Goal: Task Accomplishment & Management: Use online tool/utility

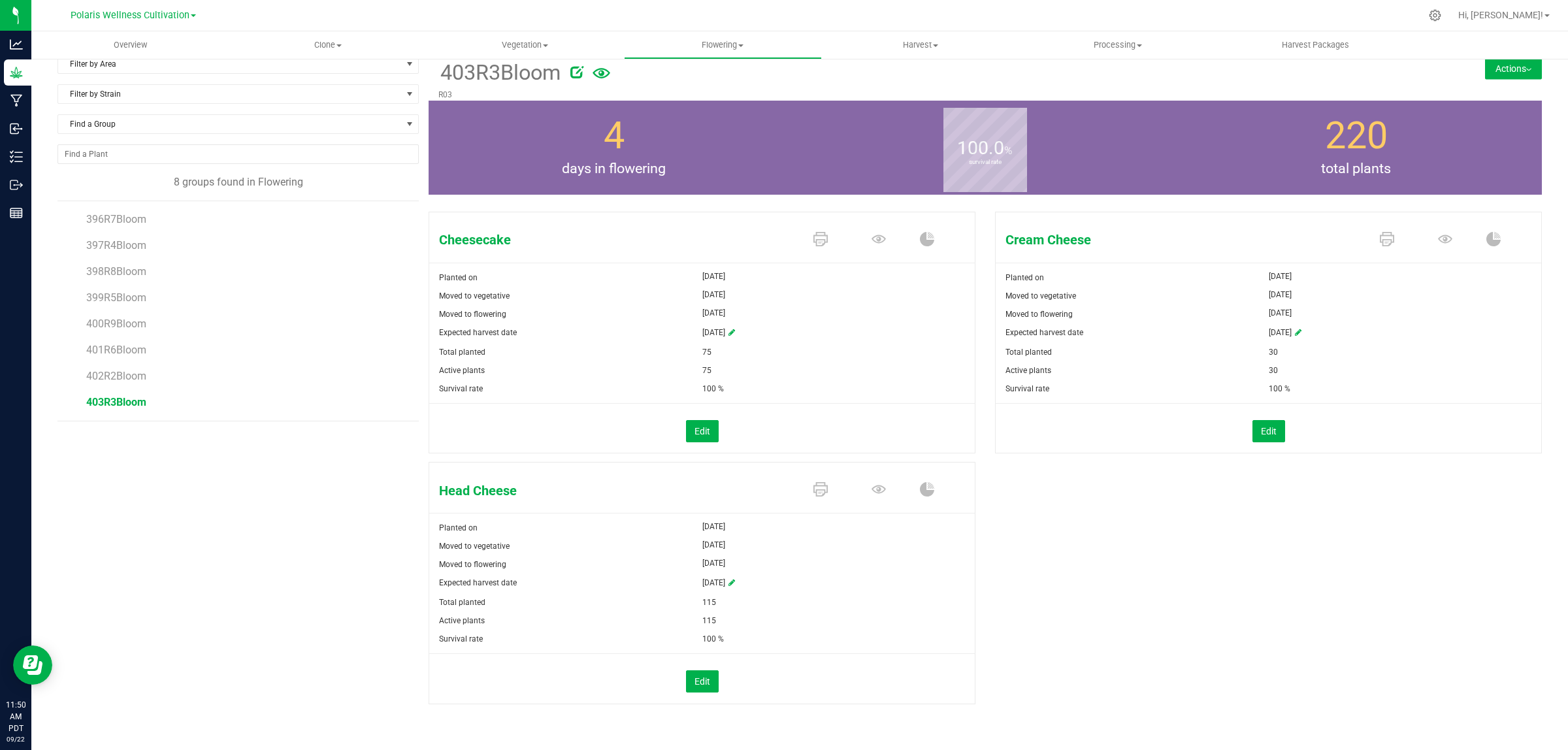
click at [119, 400] on span "403R3Bloom" at bounding box center [116, 402] width 60 height 13
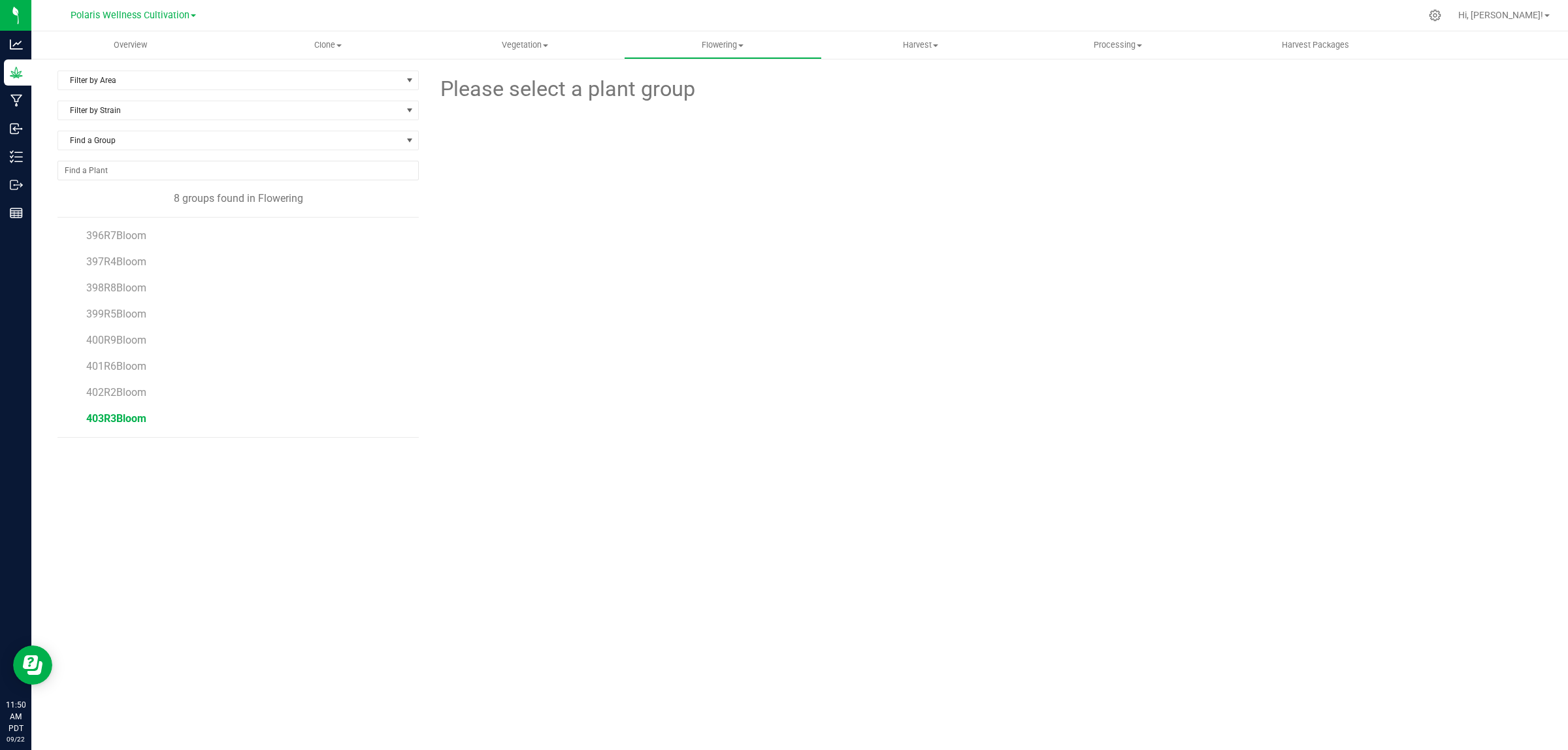
click at [142, 423] on span "403R3Bloom" at bounding box center [116, 419] width 60 height 13
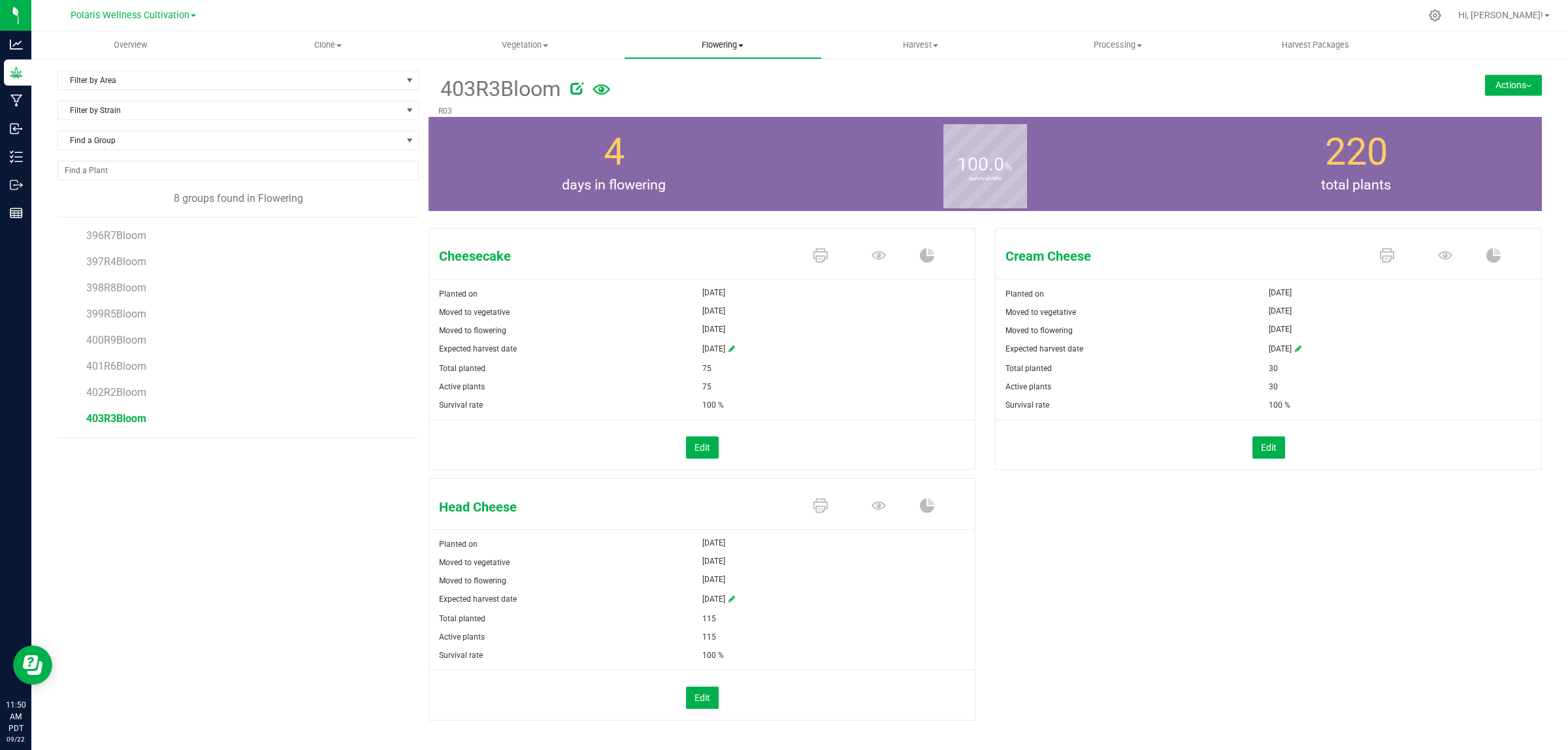
click at [712, 52] on uib-tab-heading "Flowering Create harvest Flowering groups Flowering plants Apply to plants" at bounding box center [722, 45] width 196 height 26
click at [688, 105] on span "Flowering plants" at bounding box center [677, 110] width 106 height 11
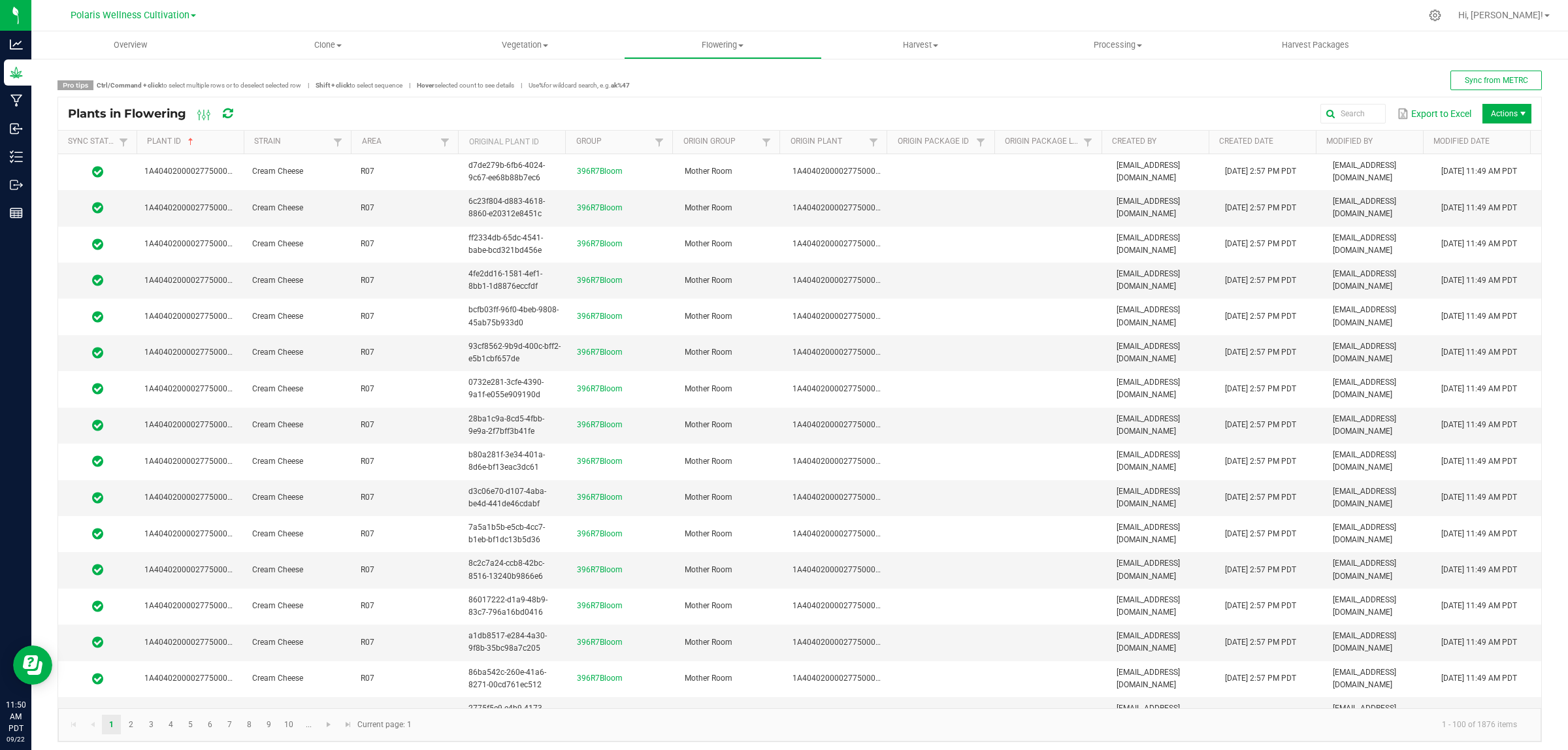
click at [1219, 115] on div "Export to Excel Actions" at bounding box center [894, 113] width 1276 height 22
click at [1340, 109] on input "text" at bounding box center [1145, 113] width 482 height 19
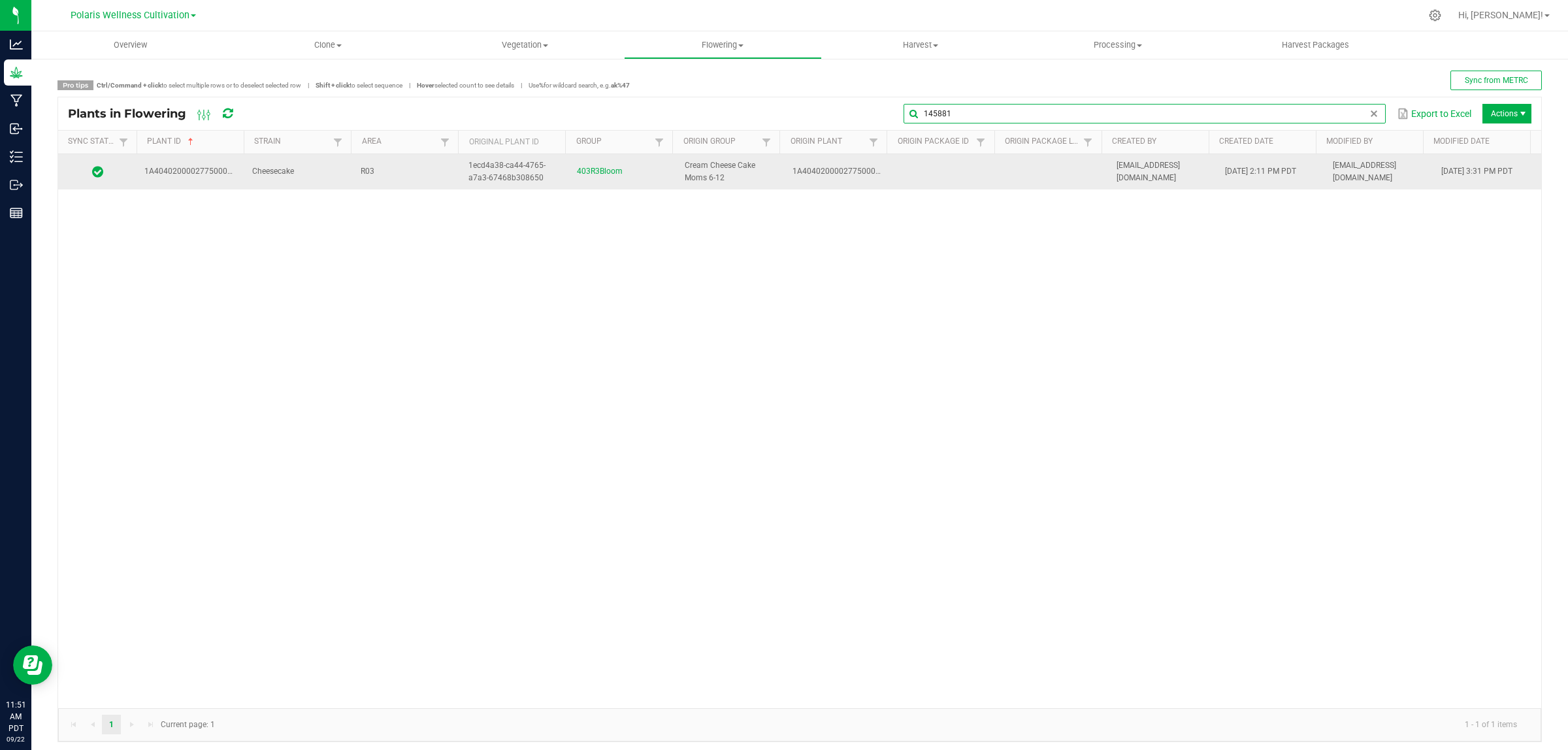
type input "145881"
click at [288, 175] on span "Cheesecake" at bounding box center [273, 171] width 42 height 9
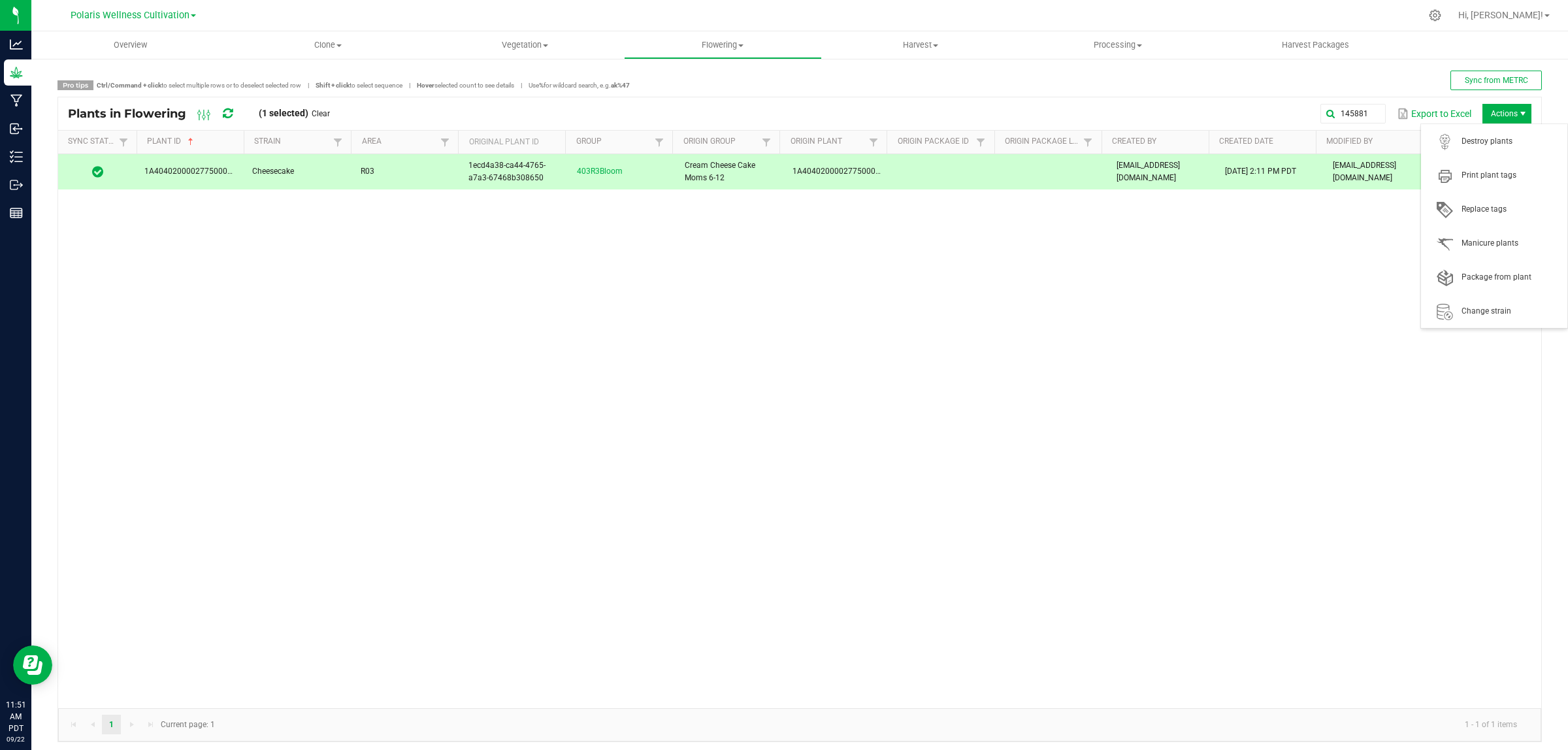
click at [1498, 108] on span "Actions" at bounding box center [1507, 113] width 49 height 19
click at [1484, 129] on span "Destroy plants" at bounding box center [1494, 141] width 131 height 26
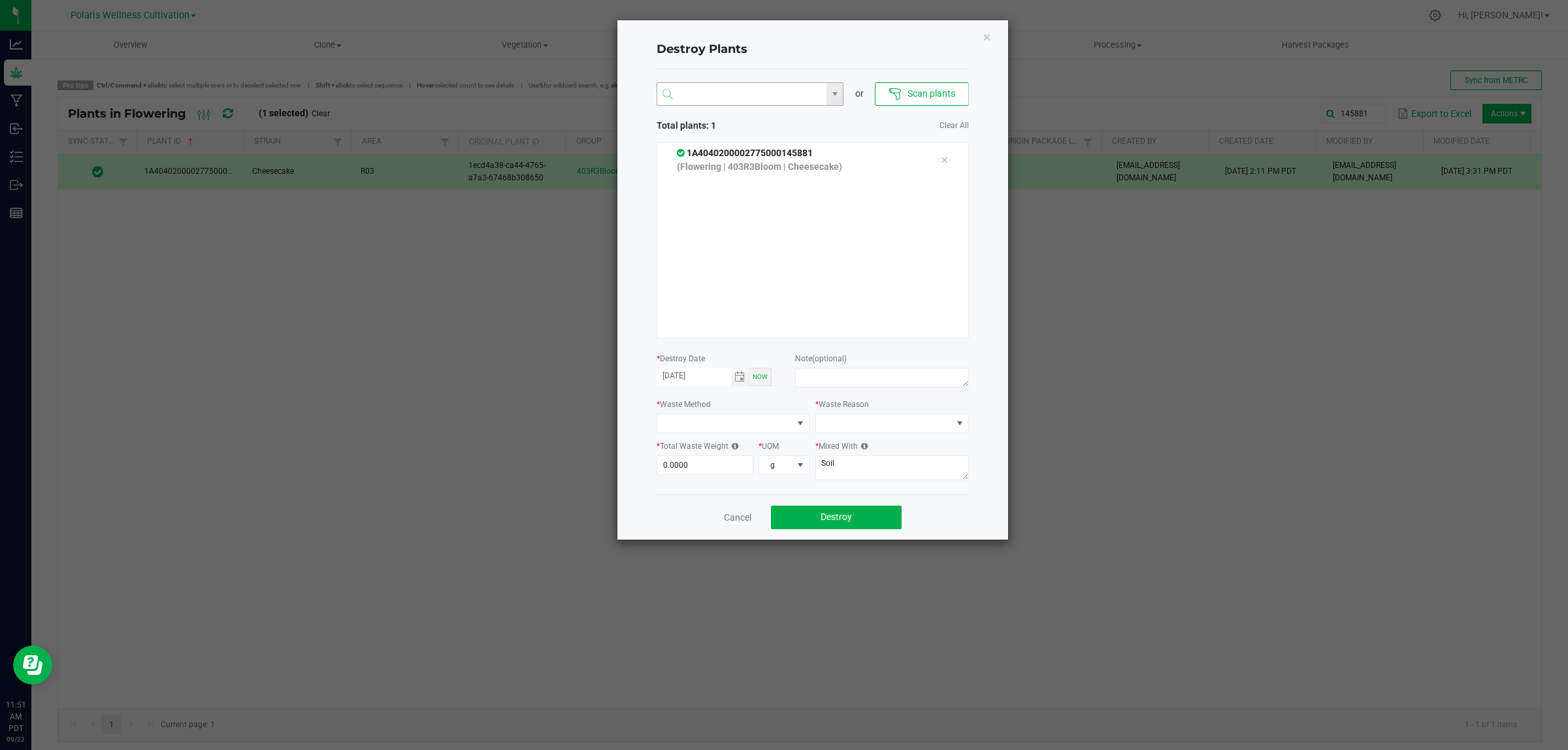
click at [760, 90] on input "NO DATA FOUND" at bounding box center [742, 94] width 170 height 23
click at [767, 116] on li "1A4040200002775000145894" at bounding box center [751, 120] width 186 height 22
type input "1A4040200002775000145894"
click at [768, 122] on li "1A4040200002775000145777" at bounding box center [751, 120] width 186 height 22
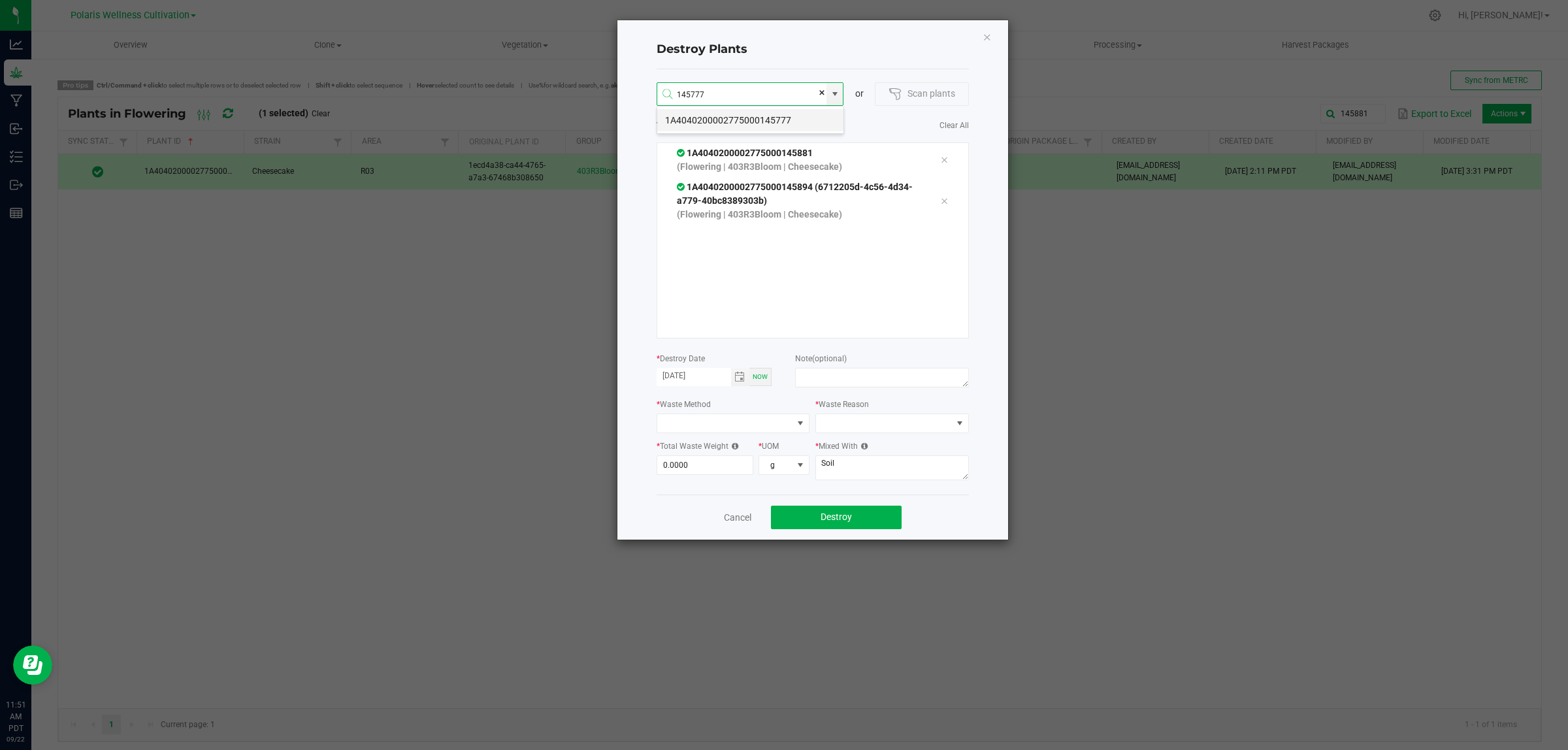
type input "1A4040200002775000145777"
click at [762, 125] on li "1A4040200002775000145828" at bounding box center [751, 120] width 186 height 22
type input "1A4040200002775000145828"
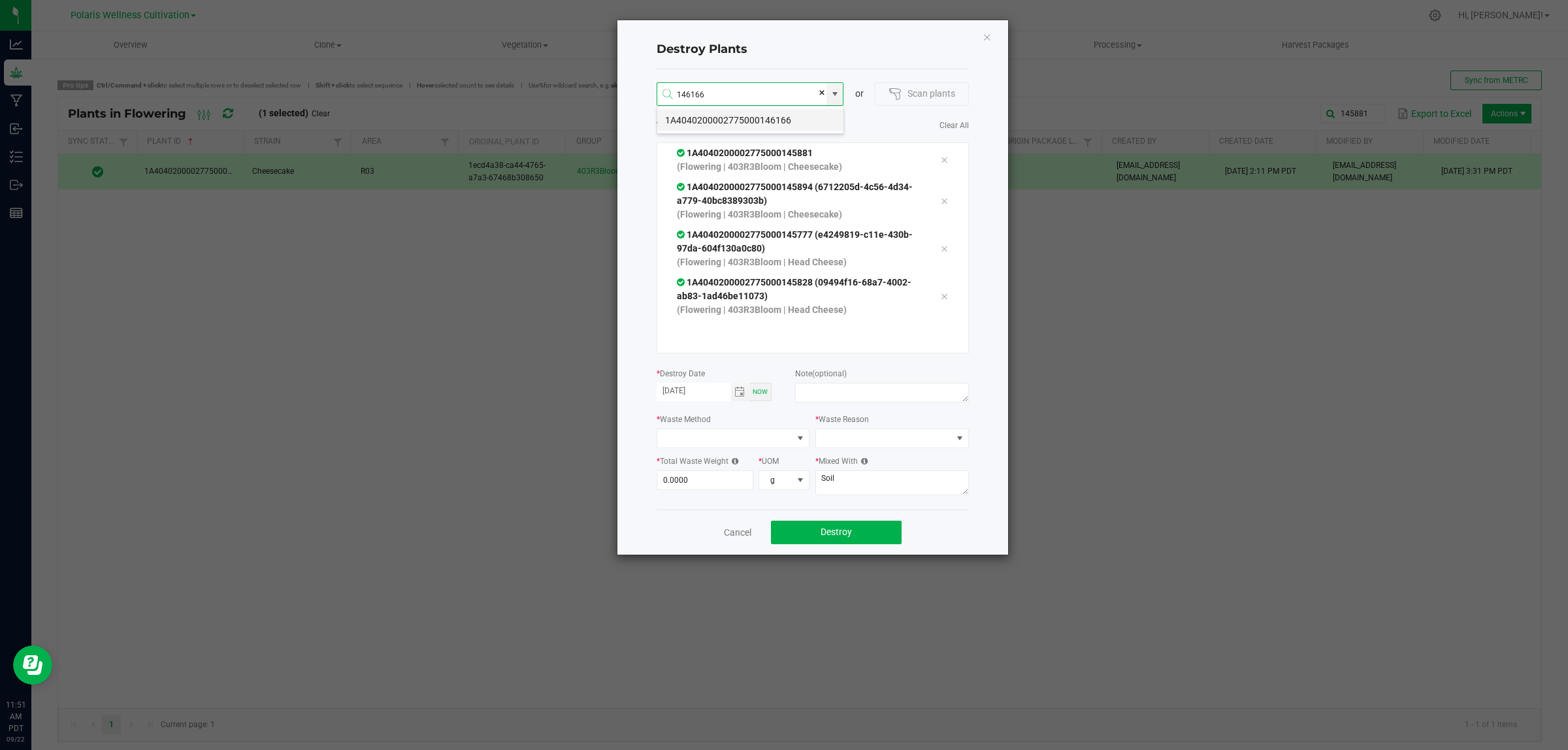
click at [781, 123] on li "1A4040200002775000146166" at bounding box center [751, 120] width 186 height 22
type input "1A4040200002775000146166"
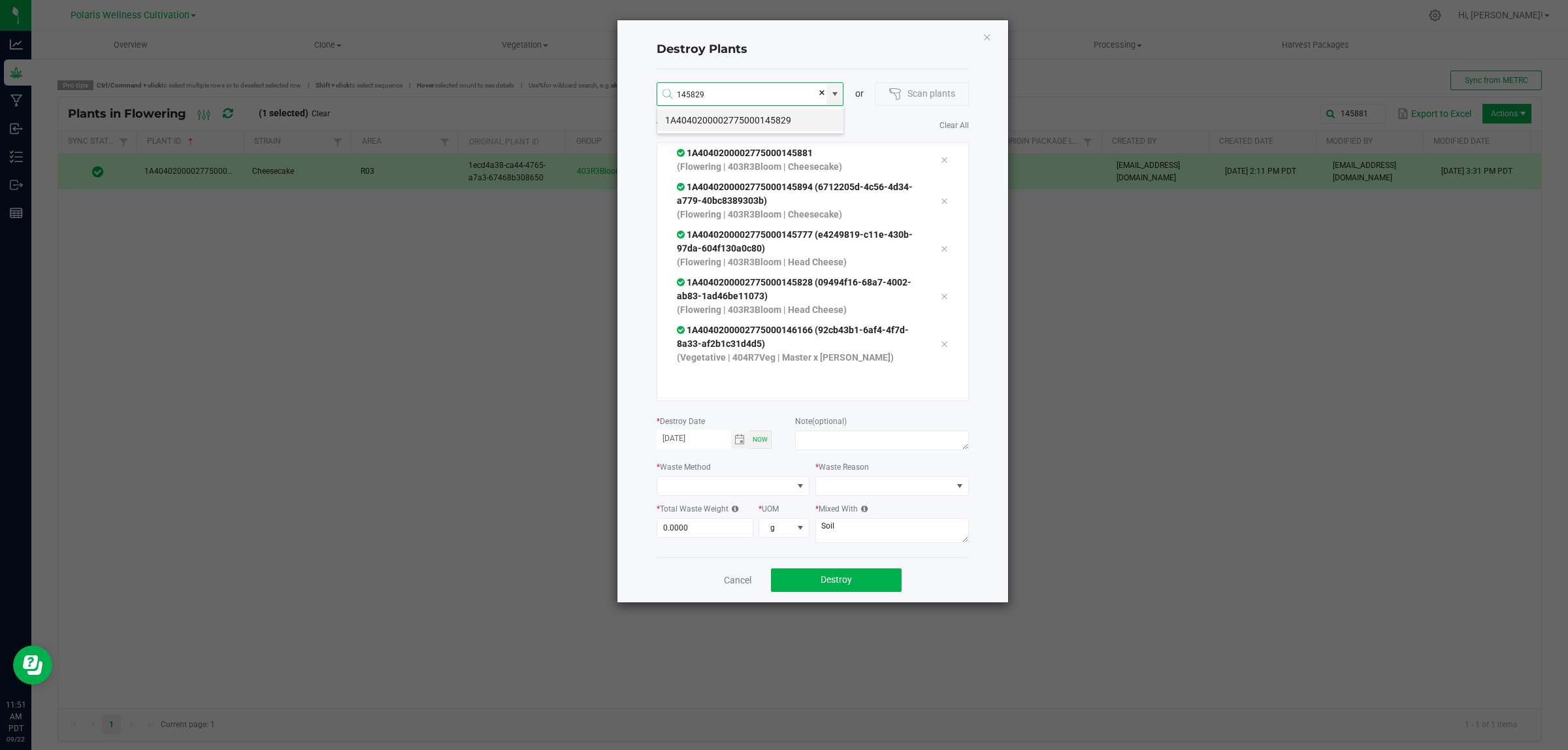
click at [749, 120] on li "1A4040200002775000145829" at bounding box center [751, 120] width 186 height 22
type input "1A4040200002775000145829"
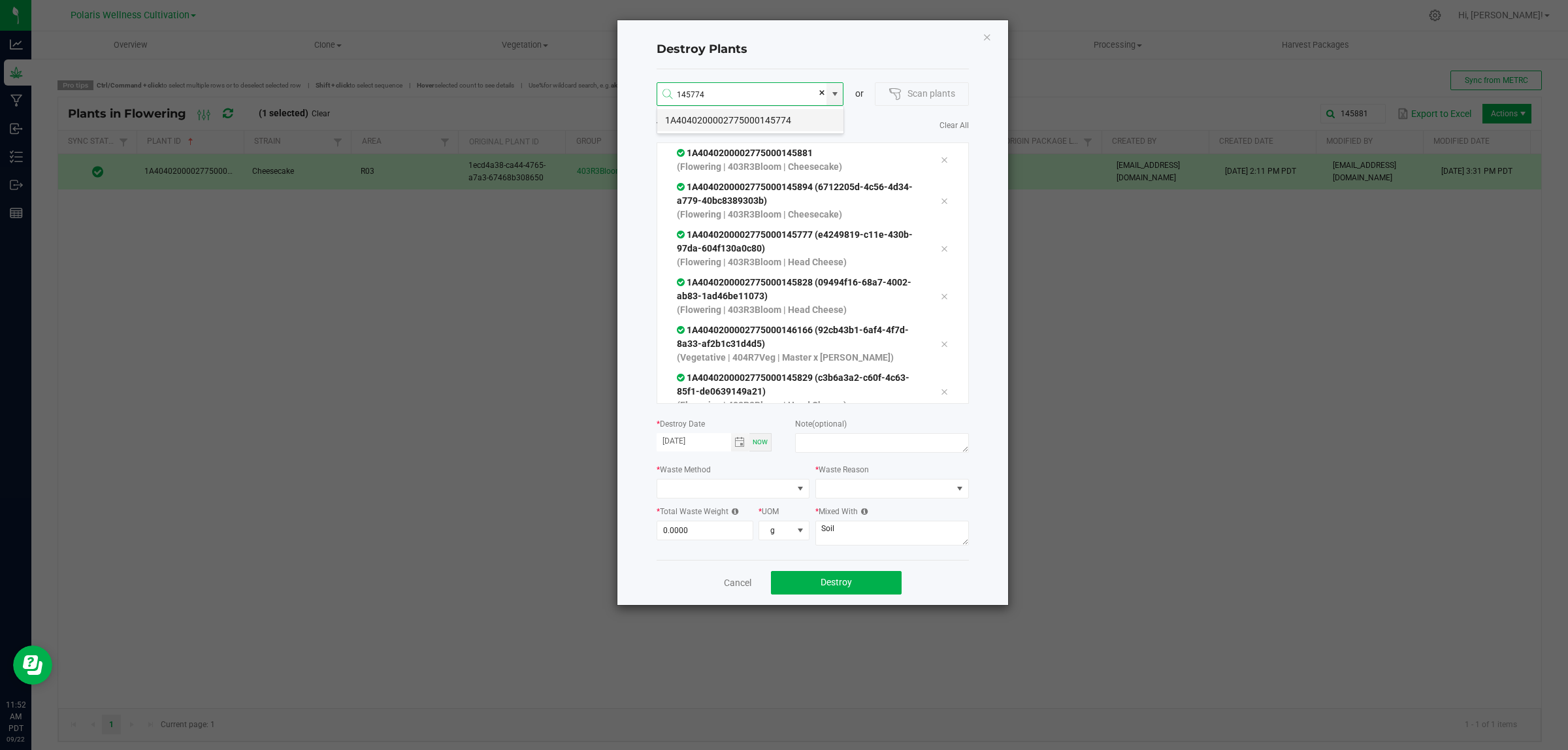
click at [773, 120] on li "1A4040200002775000145774" at bounding box center [751, 120] width 186 height 22
type input "1A4040200002775000145774"
click at [785, 122] on li "1A4040200002775000146200" at bounding box center [751, 120] width 186 height 22
type input "1A4040200002775000146200"
click at [785, 117] on li "1A4040200002775000145898" at bounding box center [751, 120] width 186 height 22
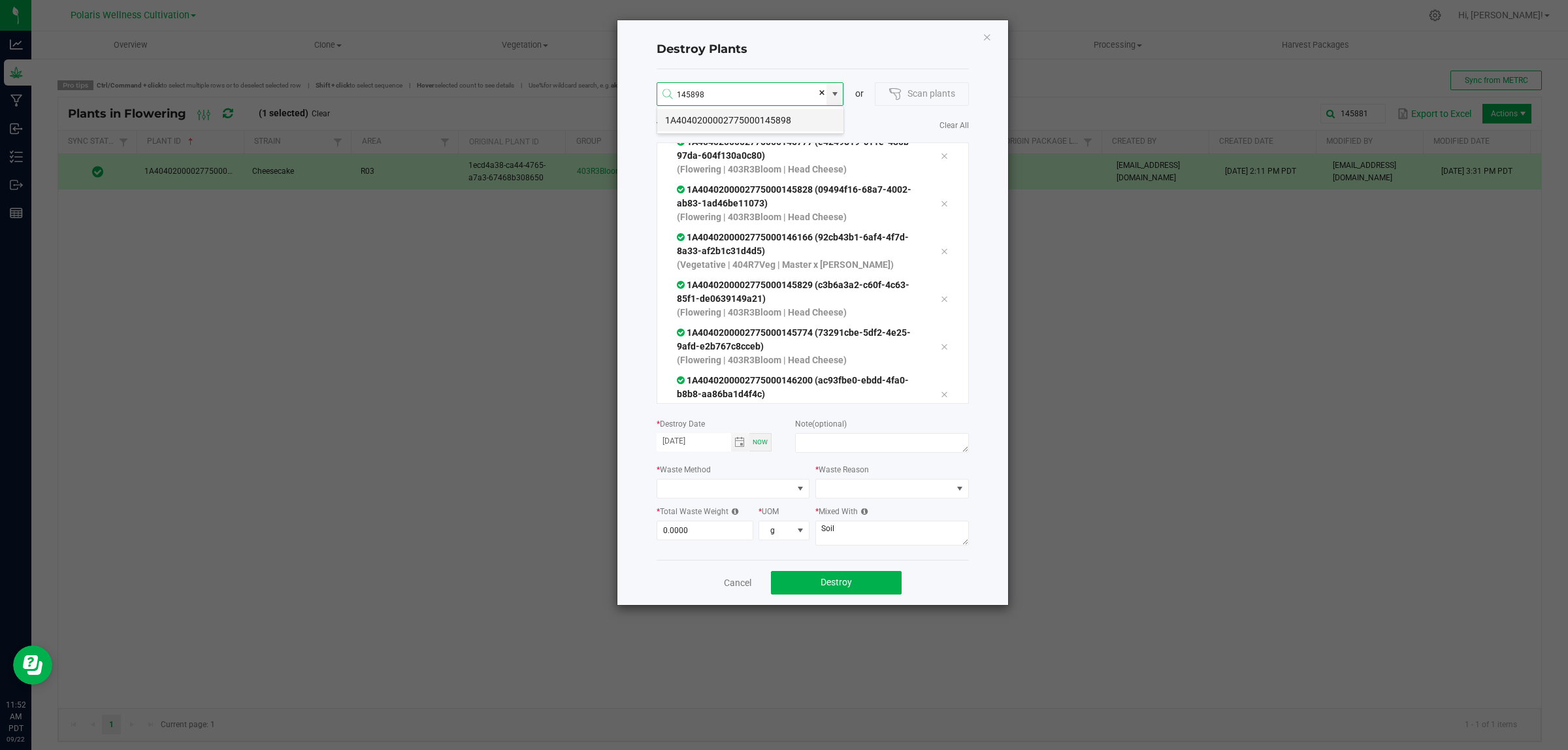
type input "1A4040200002775000145898"
click at [749, 118] on li "1A4040200002775000146192" at bounding box center [751, 120] width 186 height 22
type input "1A4040200002775000146192"
click at [749, 118] on li "1A4040200002775000145889" at bounding box center [751, 120] width 186 height 22
type input "1A4040200002775000145889"
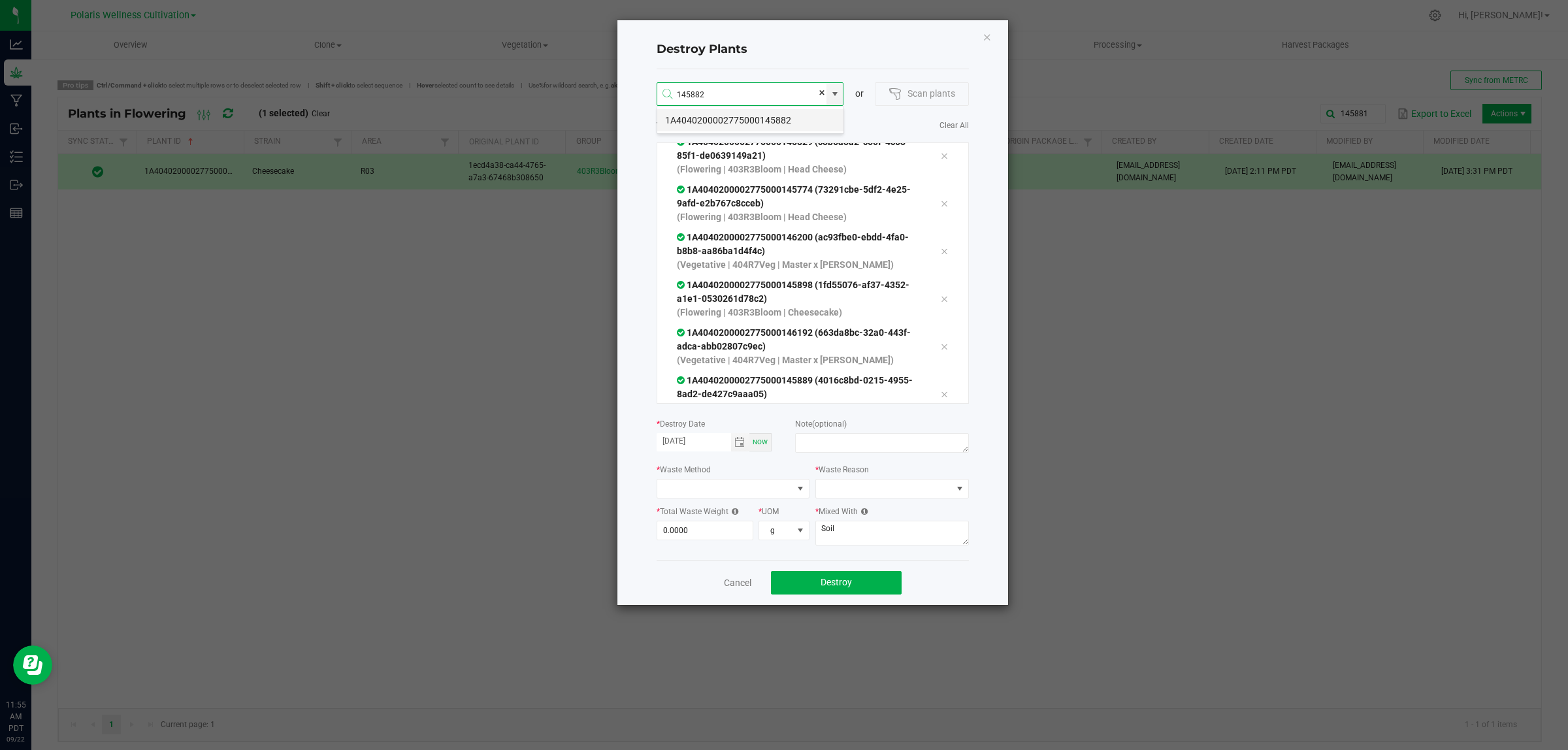
click at [767, 119] on li "1A4040200002775000145882" at bounding box center [751, 120] width 186 height 22
type input "1A4040200002775000145882"
click at [781, 118] on li "1A4040200002775000145909" at bounding box center [751, 120] width 186 height 22
type input "1A4040200002775000145909"
click at [779, 119] on li "1A4040200002775000145874" at bounding box center [751, 120] width 186 height 22
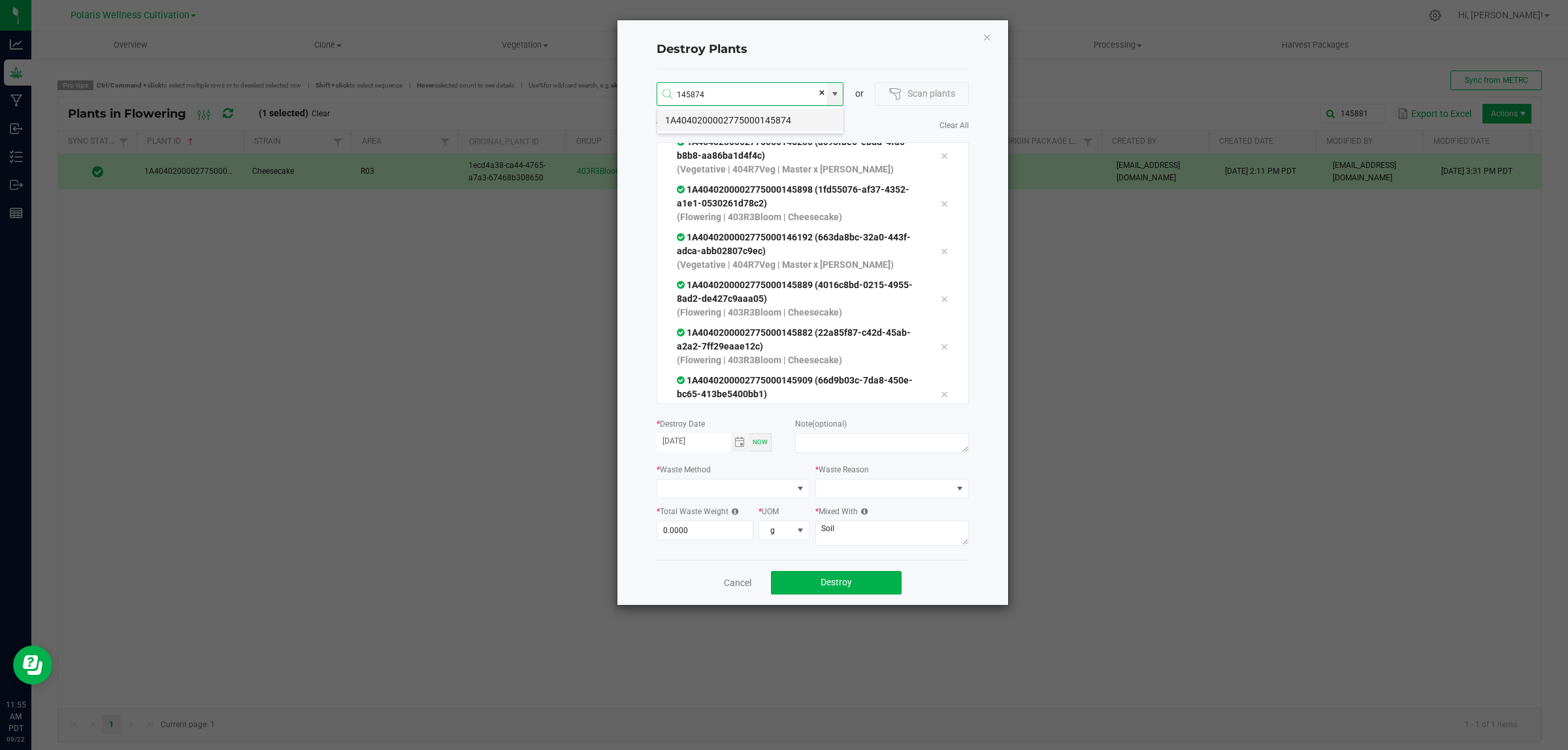
type input "1A4040200002775000145874"
click at [781, 123] on li "1A4040200002775000145896" at bounding box center [751, 120] width 186 height 22
type input "1A4040200002775000145896"
click at [771, 123] on li "1A4040200002775000145822" at bounding box center [751, 120] width 186 height 22
type input "1A4040200002775000145822"
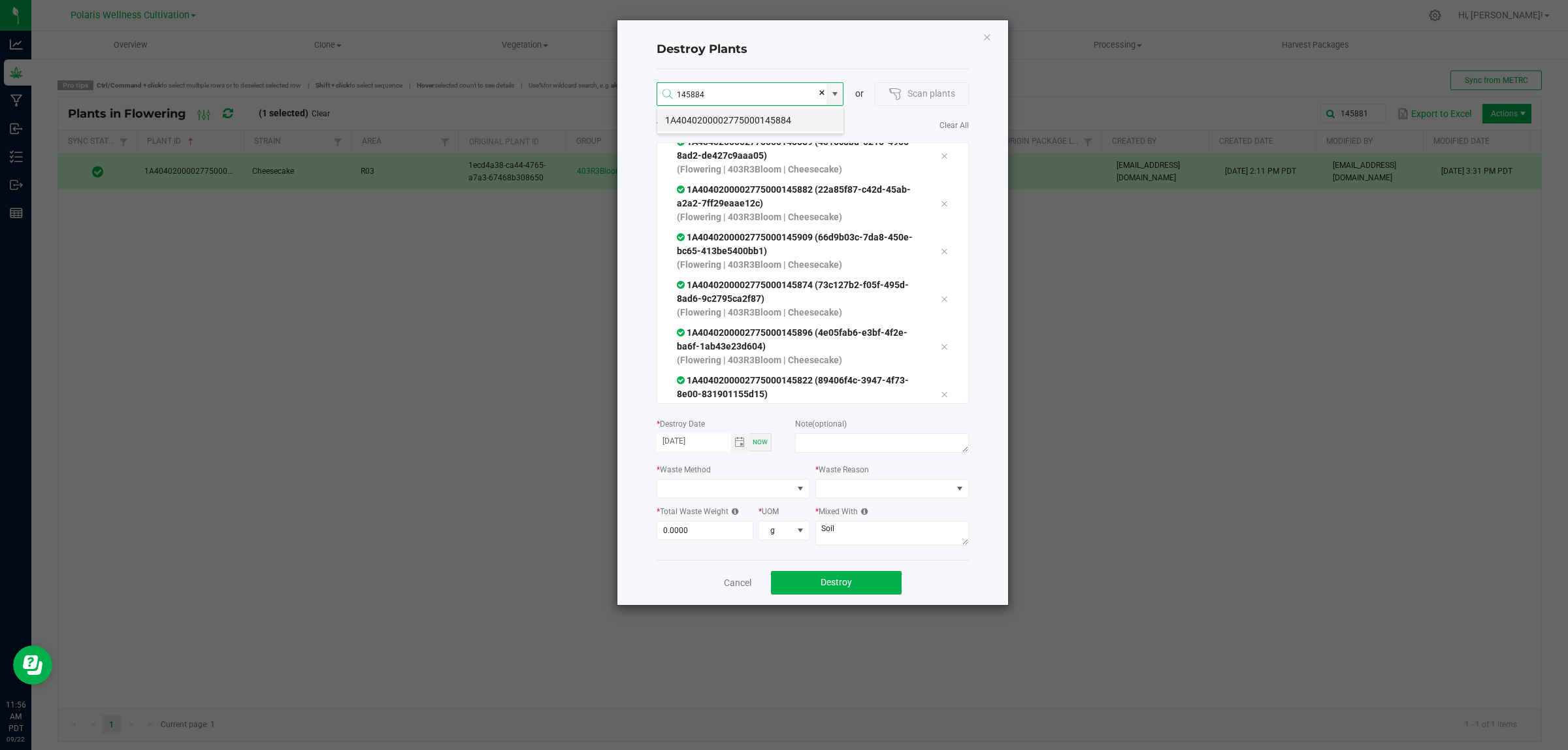
click at [785, 112] on li "1A4040200002775000145884" at bounding box center [751, 120] width 186 height 22
type input "1A4040200002775000145884"
click at [770, 123] on li "1A4040200002775000145885" at bounding box center [751, 120] width 186 height 22
type input "1A4040200002775000145885"
click at [785, 121] on li "1A4040200002775000145908" at bounding box center [751, 120] width 186 height 22
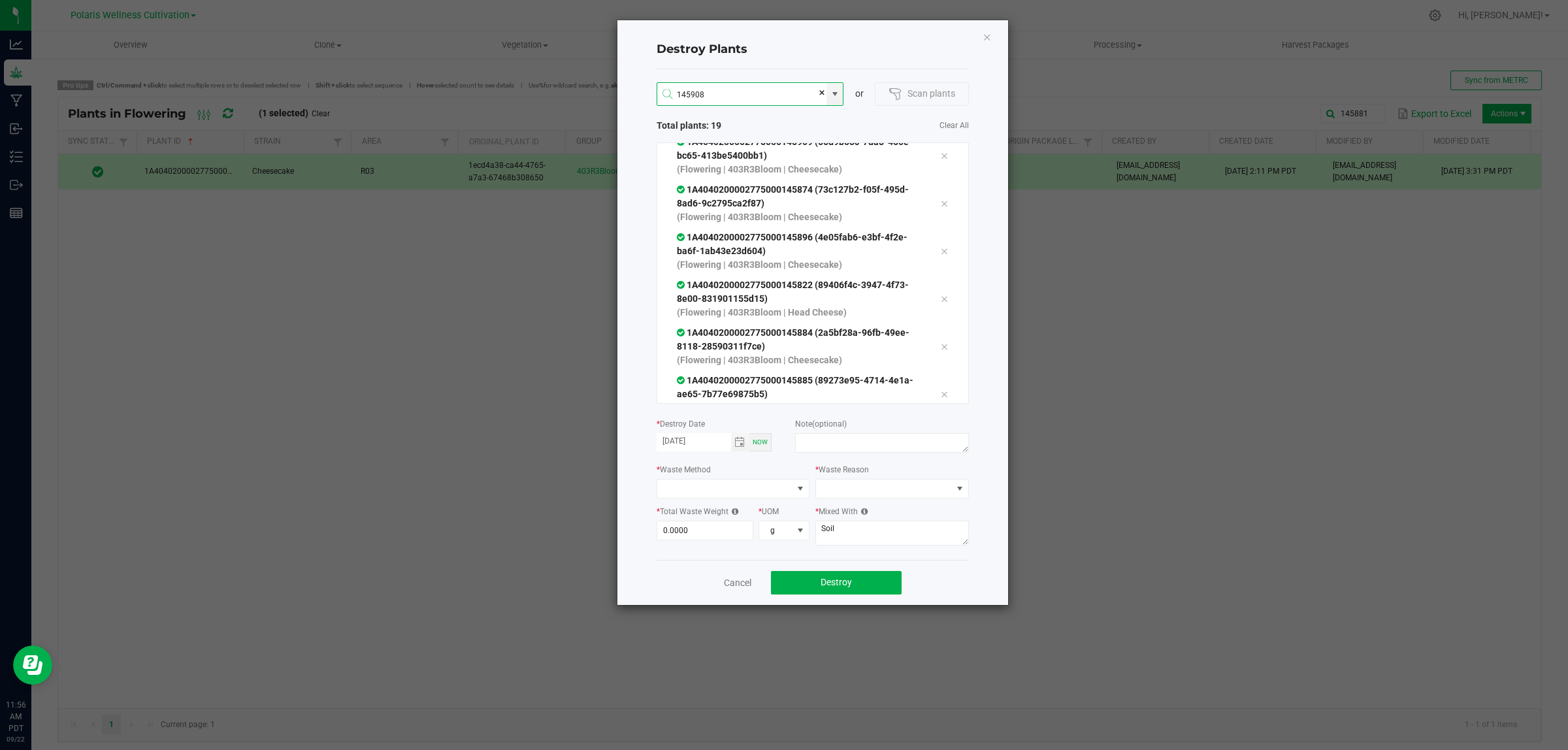
type input "1A4040200002775000145908"
click at [785, 121] on li "1A4040200002775000146153" at bounding box center [751, 120] width 186 height 22
type input "1A4040200002775000146153"
click at [785, 121] on li "1A4040200002775000146135" at bounding box center [751, 120] width 186 height 22
type input "1A4040200002775000146135"
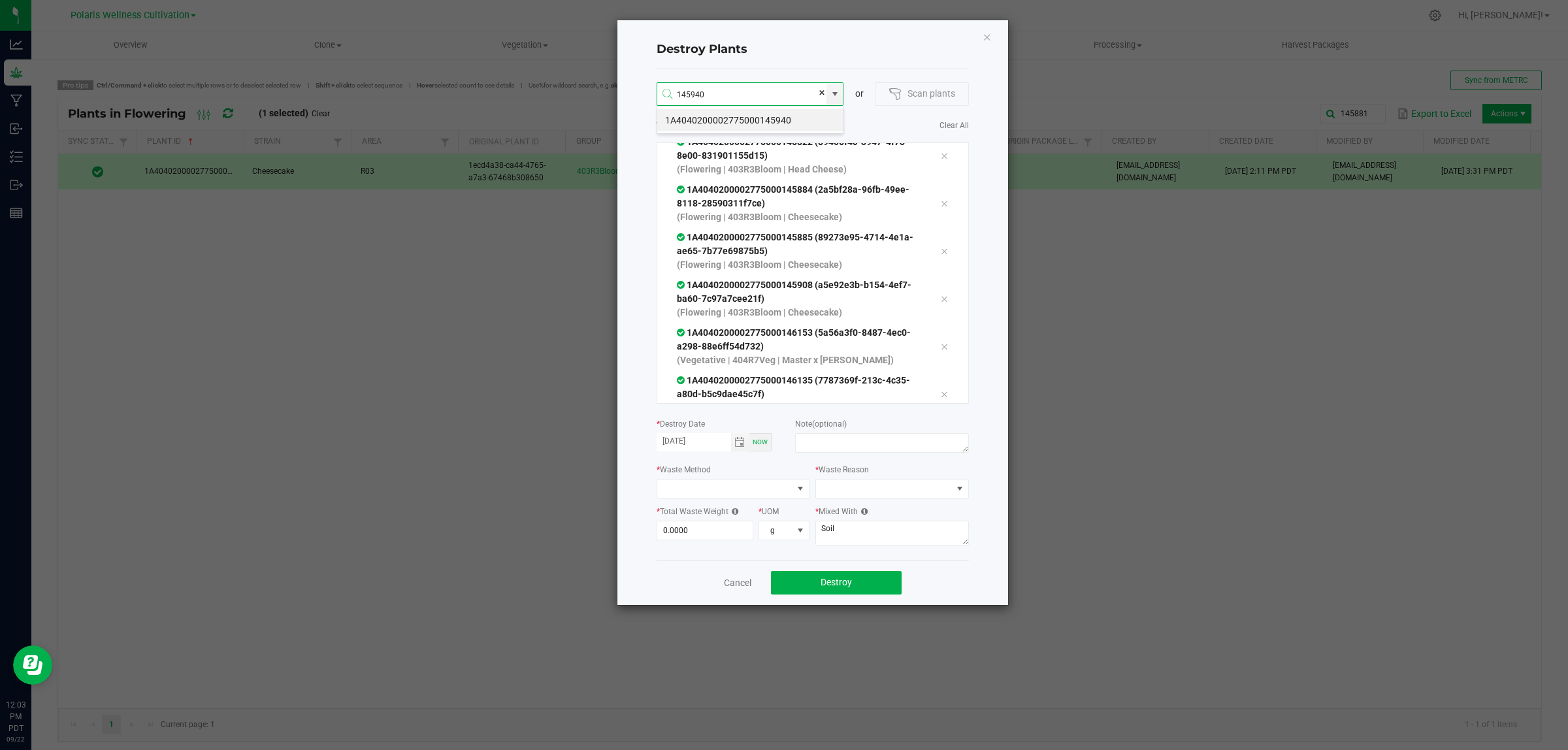
type input "145940"
click at [1464, 524] on ngb-modal-window "Destroy Plants 145940 or Scan plants Total plants: 21 Clear All 1A4040200002775…" at bounding box center [789, 375] width 1578 height 750
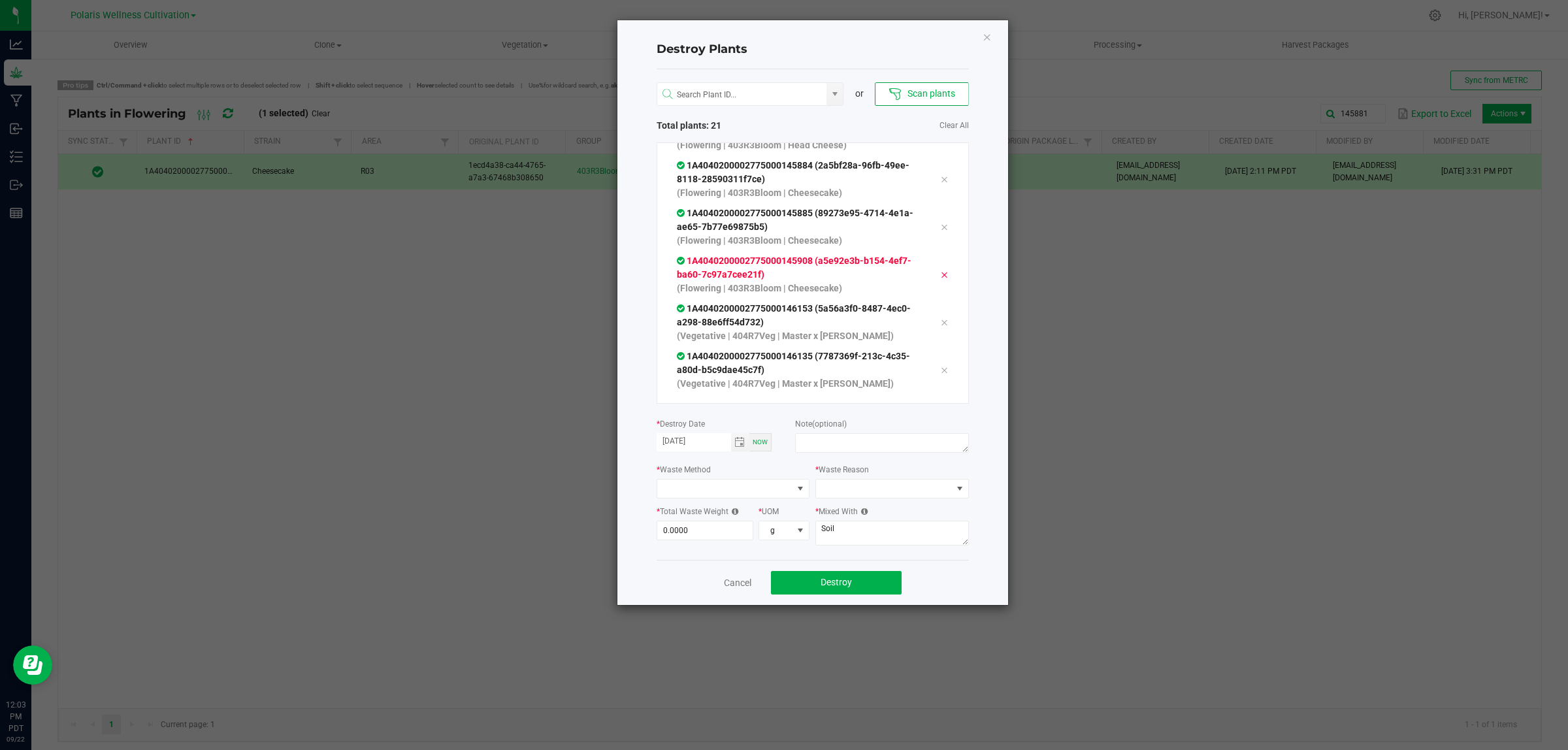
scroll to position [760, 0]
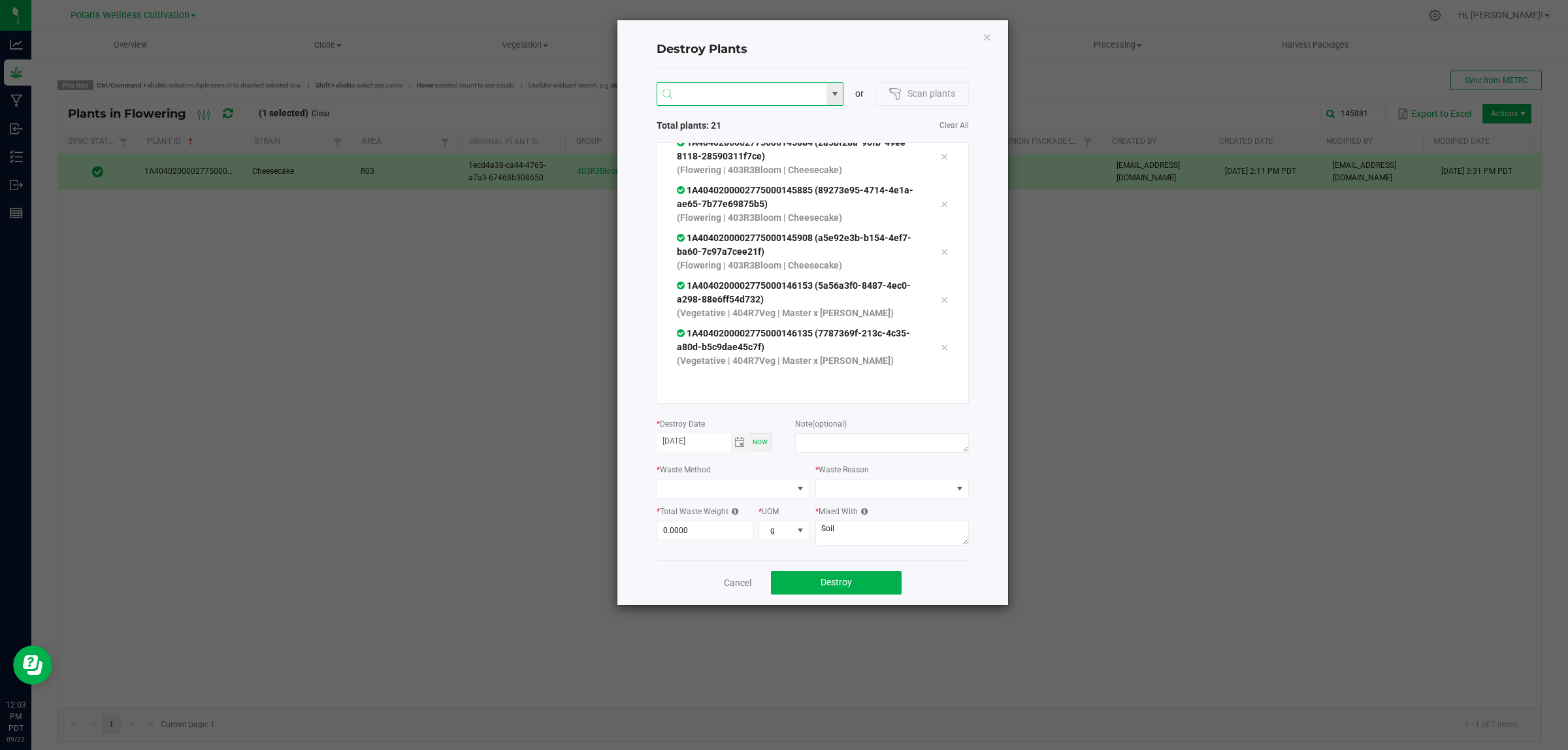
click at [734, 93] on input at bounding box center [742, 94] width 170 height 23
click at [781, 119] on li "1A4040200002775000145940" at bounding box center [751, 120] width 186 height 22
type input "1A4040200002775000145940"
click at [795, 123] on li "1A4040200002775000145811" at bounding box center [751, 120] width 186 height 22
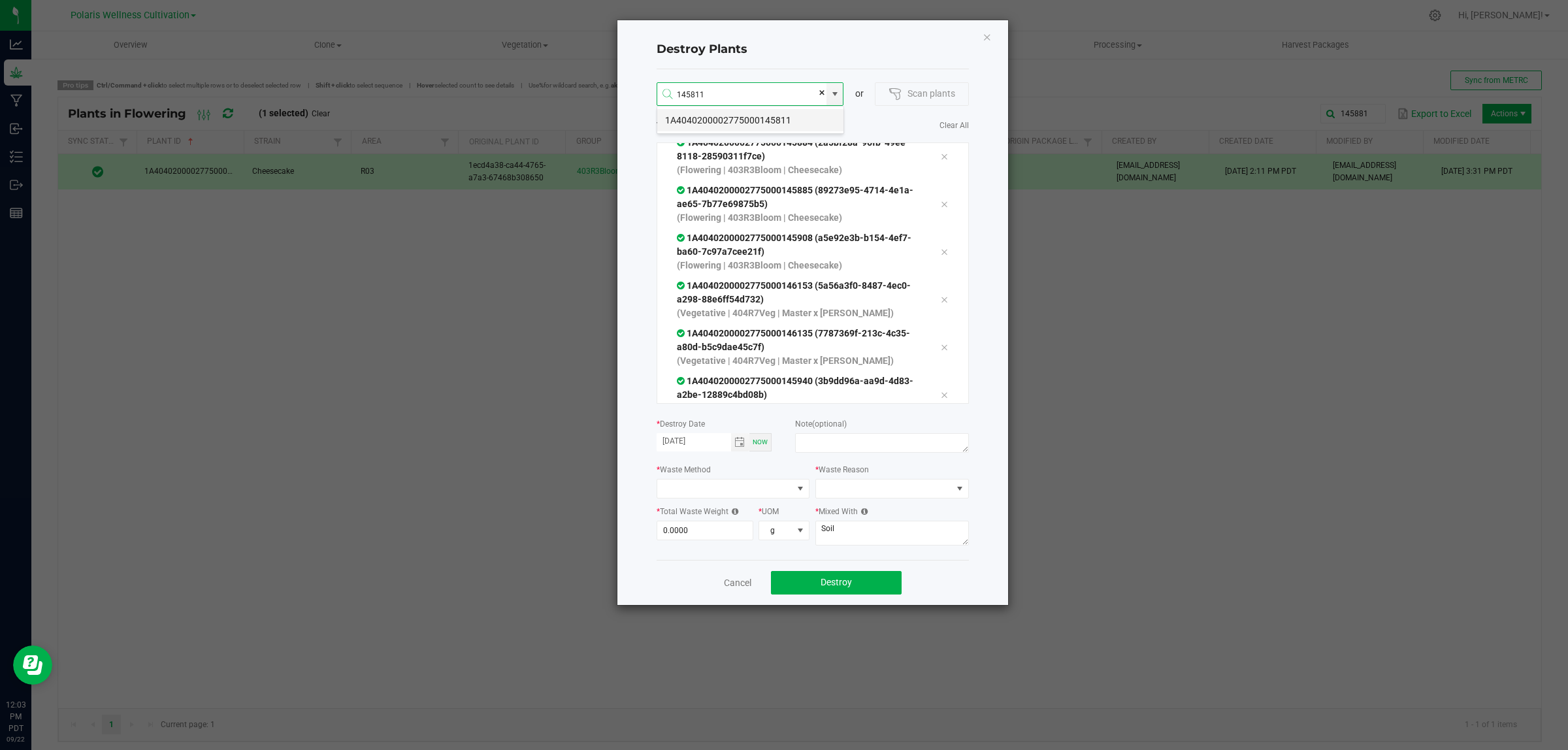
type input "1A4040200002775000145811"
click at [787, 119] on li "1A4040200002775000145783" at bounding box center [751, 120] width 186 height 22
type input "1A4040200002775000145783"
click at [779, 119] on li "1A4040200002775000145897" at bounding box center [751, 120] width 186 height 22
type input "1A4040200002775000145897"
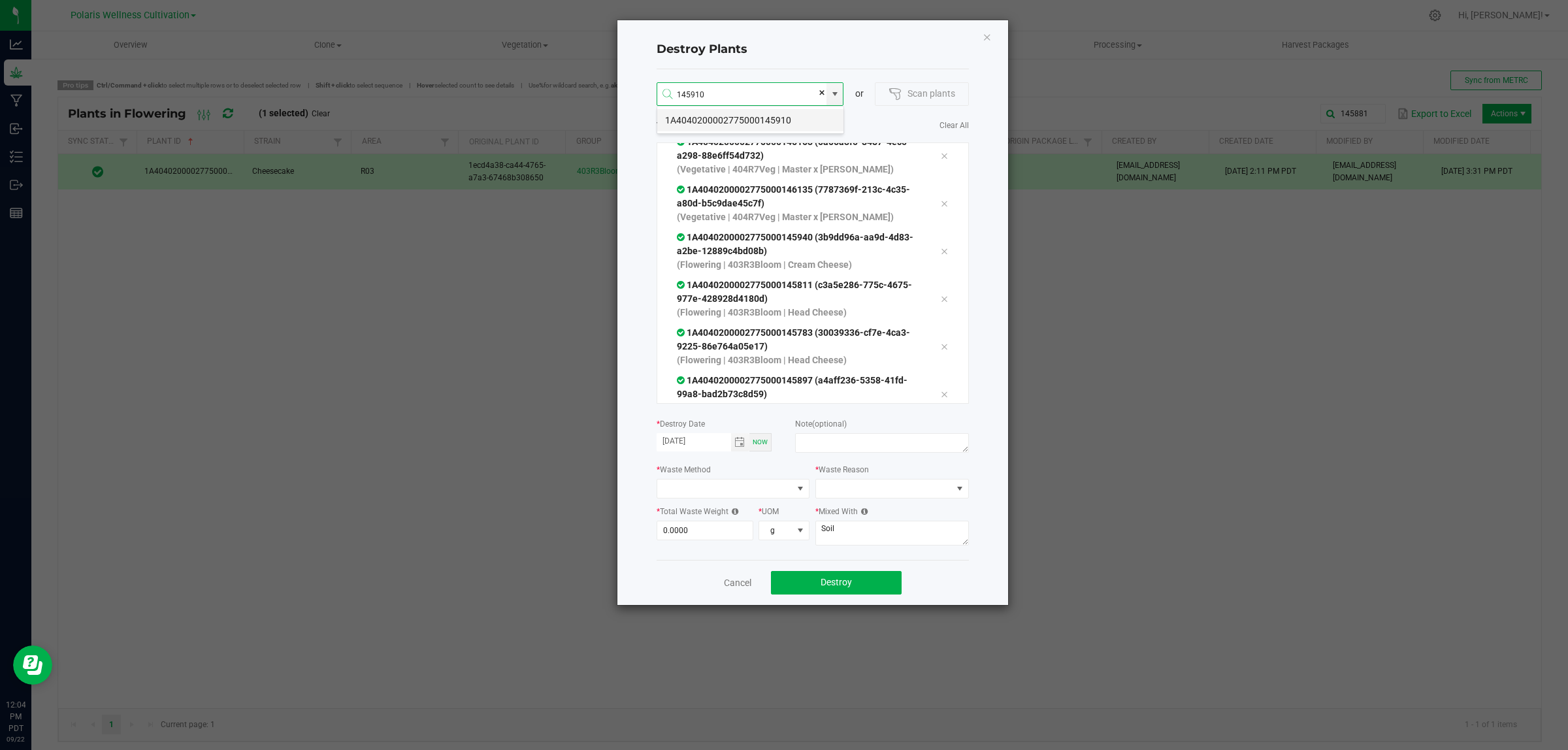
click at [798, 123] on li "1A4040200002775000145910" at bounding box center [751, 120] width 186 height 22
type input "1A4040200002775000145910"
click at [782, 123] on li "1A4040200002775000145873" at bounding box center [751, 120] width 186 height 22
type input "1A4040200002775000145873"
click at [750, 118] on li "1A4040200002775000145918" at bounding box center [751, 120] width 186 height 22
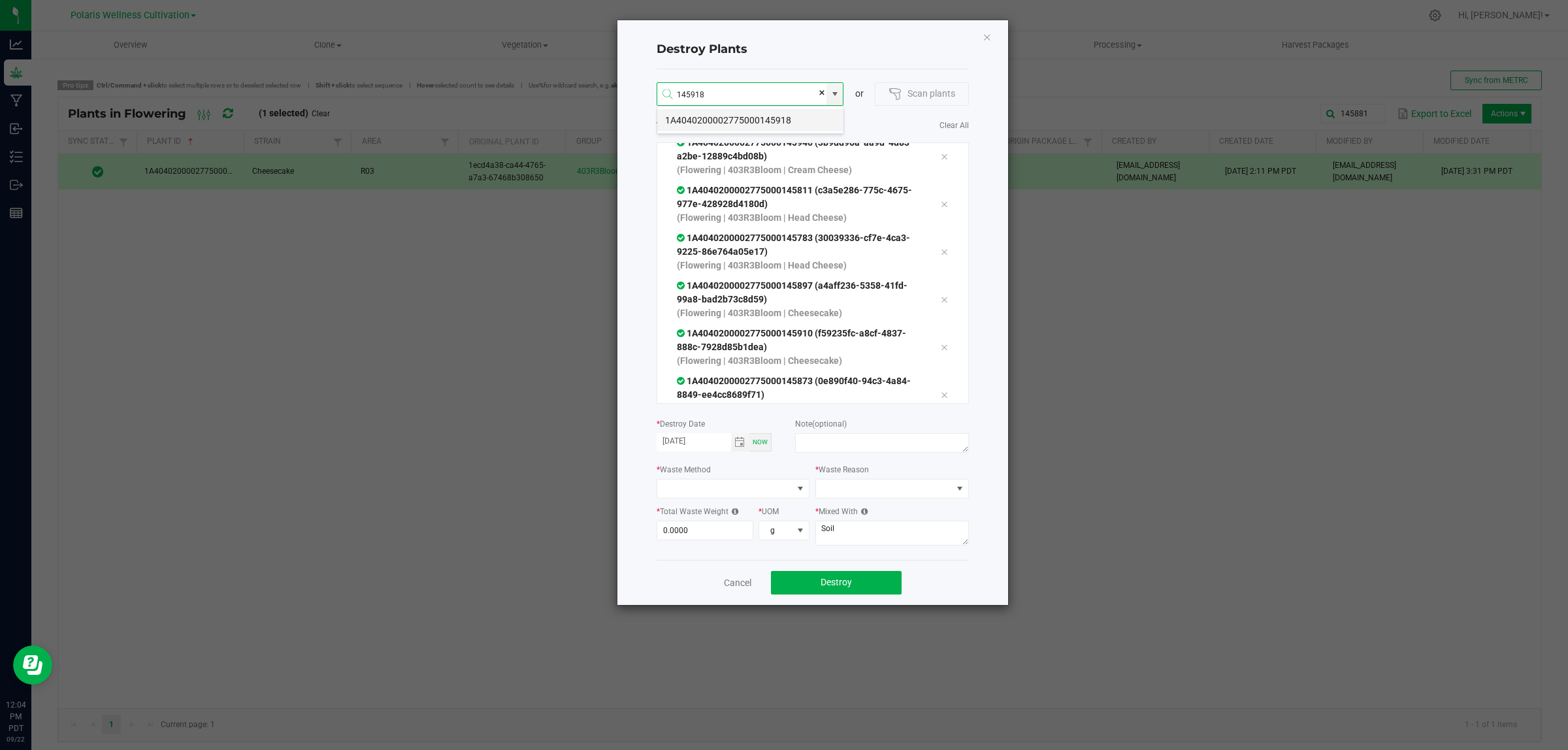
type input "1A4040200002775000145918"
click at [776, 118] on li "1A4040200002775000146174" at bounding box center [751, 120] width 186 height 22
type input "1A4040200002775000146174"
click at [788, 117] on li "1A4040200002775000146170" at bounding box center [751, 120] width 186 height 22
type input "1A4040200002775000146170"
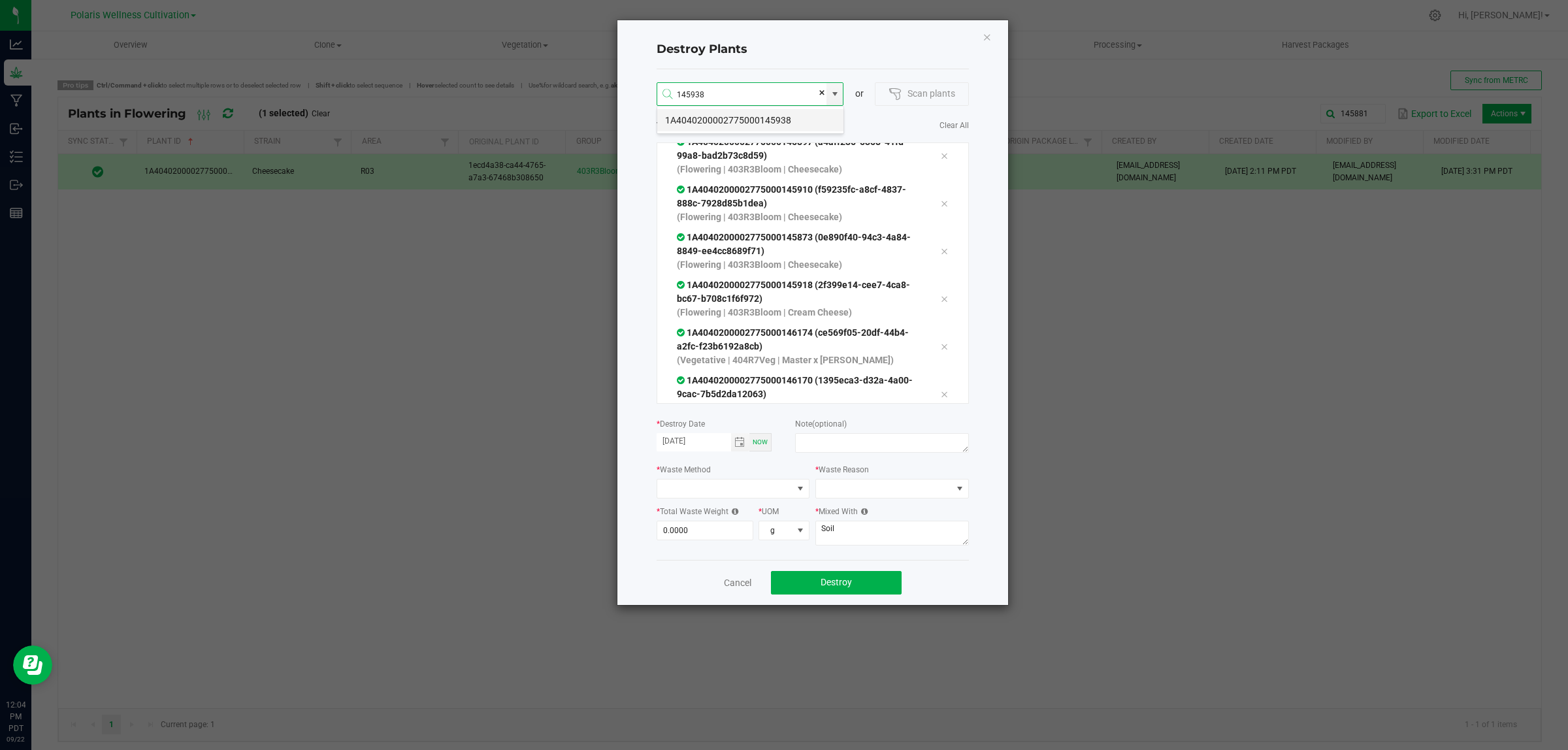
click at [792, 119] on li "1A4040200002775000145938" at bounding box center [751, 120] width 186 height 22
type input "1A4040200002775000145938"
click at [793, 119] on li "1A4040200002775000145878" at bounding box center [751, 120] width 186 height 22
type input "1A4040200002775000145878"
click at [791, 121] on li "1A4040200002775000146152" at bounding box center [751, 120] width 186 height 22
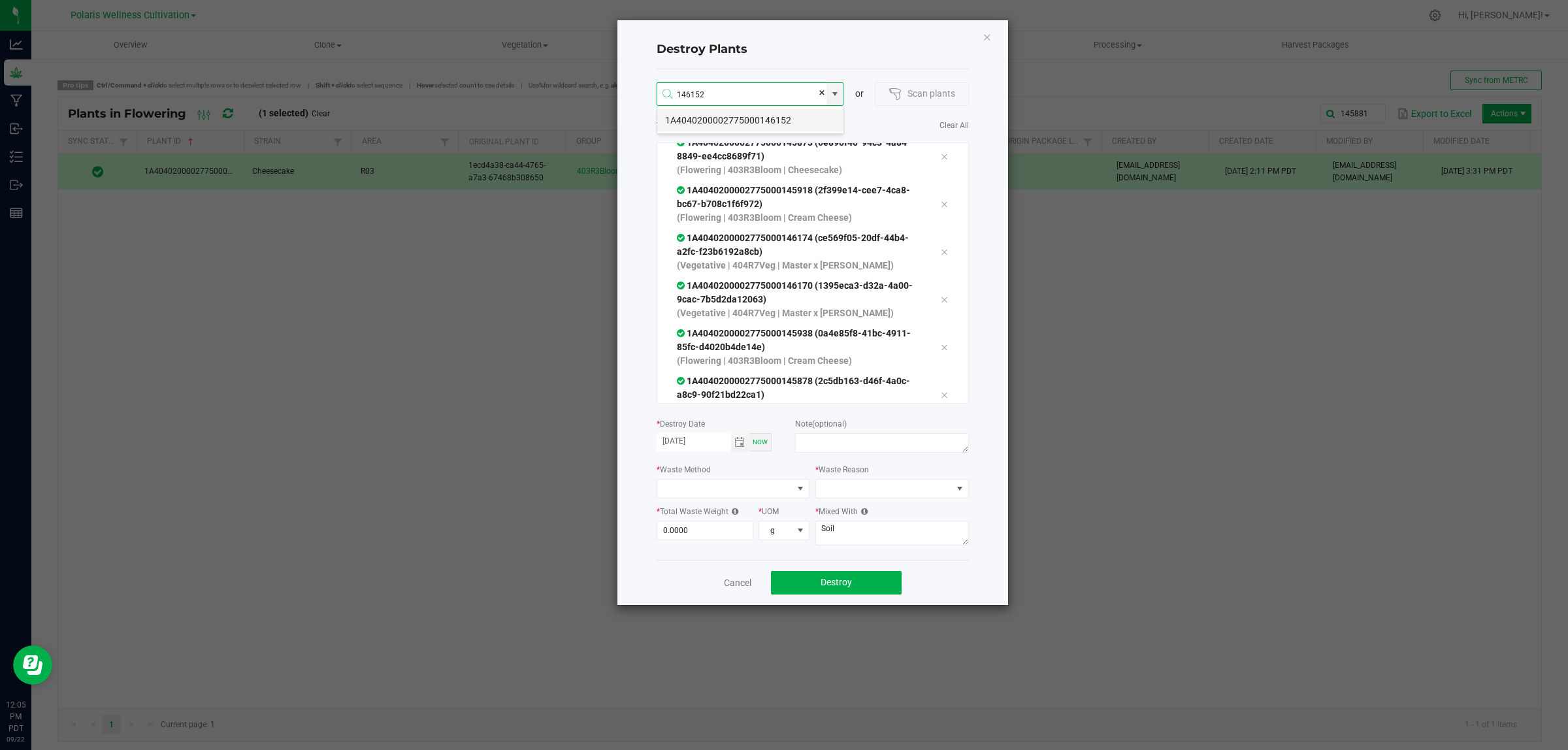
type input "1A4040200002775000146152"
click at [791, 117] on li "1A4040200002775000145900" at bounding box center [751, 120] width 186 height 22
type input "1A4040200002775000145900"
click at [804, 120] on li "1A4040200002775000146167" at bounding box center [751, 120] width 186 height 22
type input "1A4040200002775000146167"
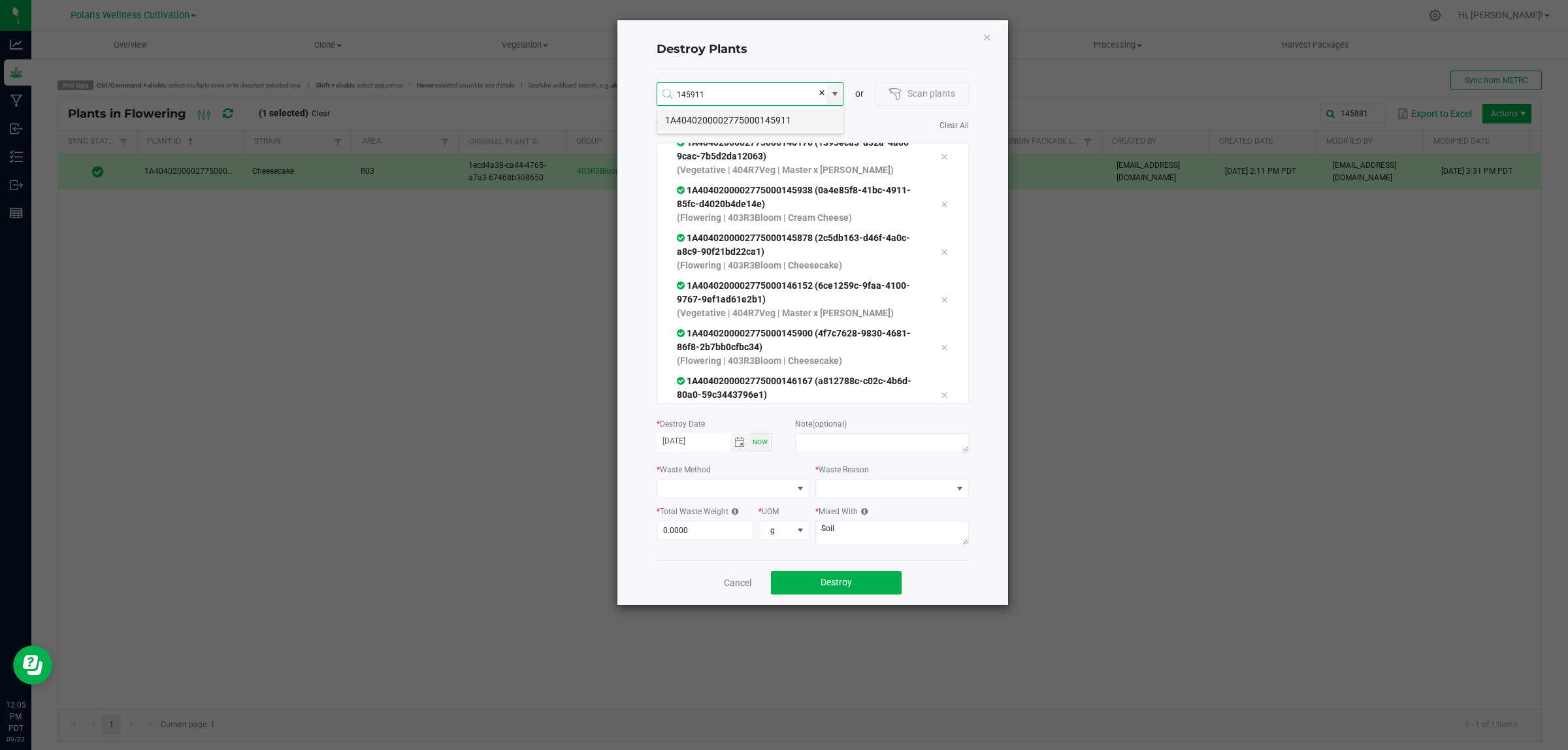
click at [772, 115] on li "1A4040200002775000145911" at bounding box center [751, 120] width 186 height 22
type input "1A4040200002775000145911"
click at [786, 115] on li "1A4040200002775000145817" at bounding box center [751, 120] width 186 height 22
type input "1A4040200002775000145817"
click at [783, 122] on li "1A4040200002775000145893" at bounding box center [751, 120] width 186 height 22
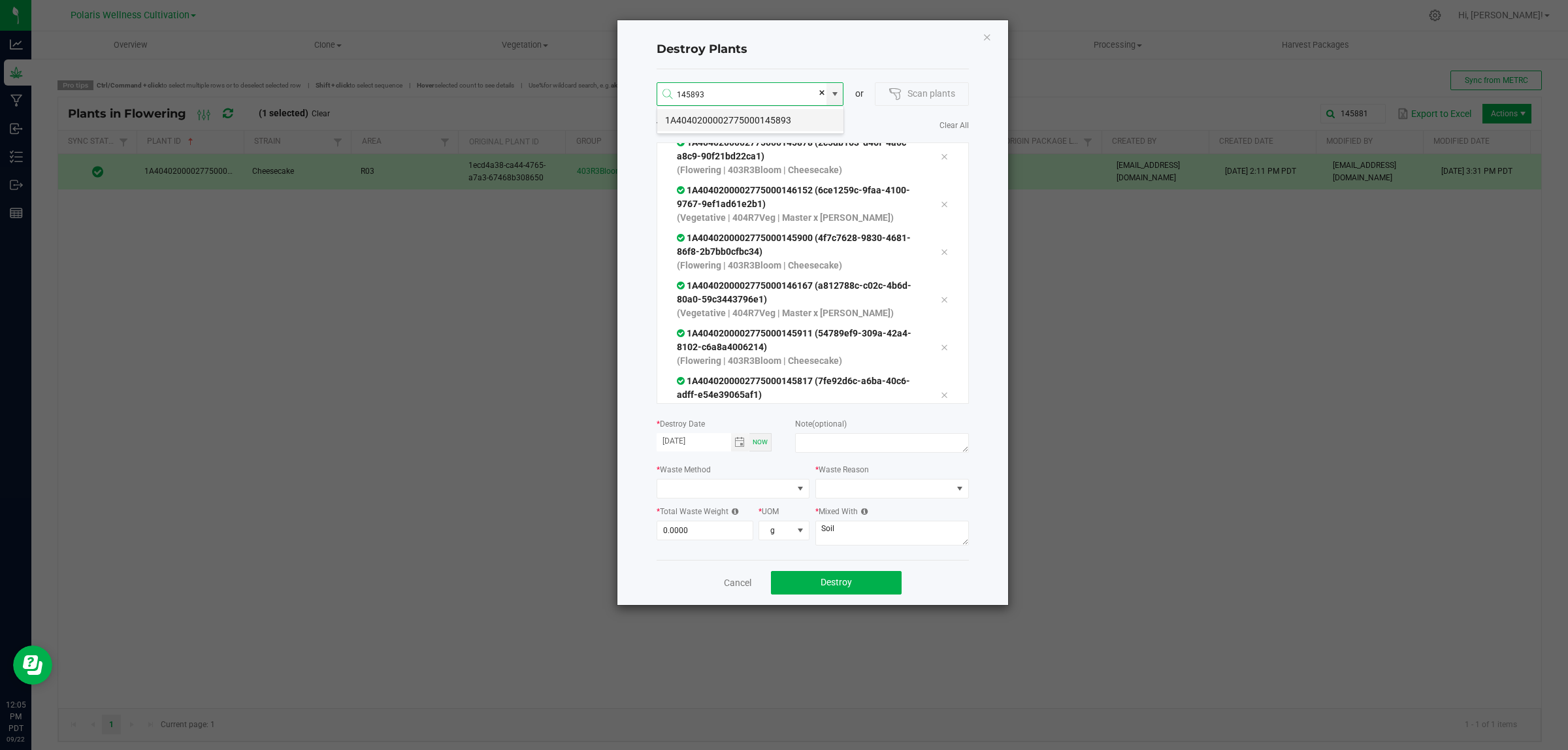
type input "1A4040200002775000145893"
click at [759, 120] on li "1A4040200002775000146189" at bounding box center [751, 120] width 186 height 22
type input "1A4040200002775000146189"
click at [781, 117] on li "1A4040200002775000145922" at bounding box center [751, 120] width 186 height 22
type input "1A4040200002775000145922"
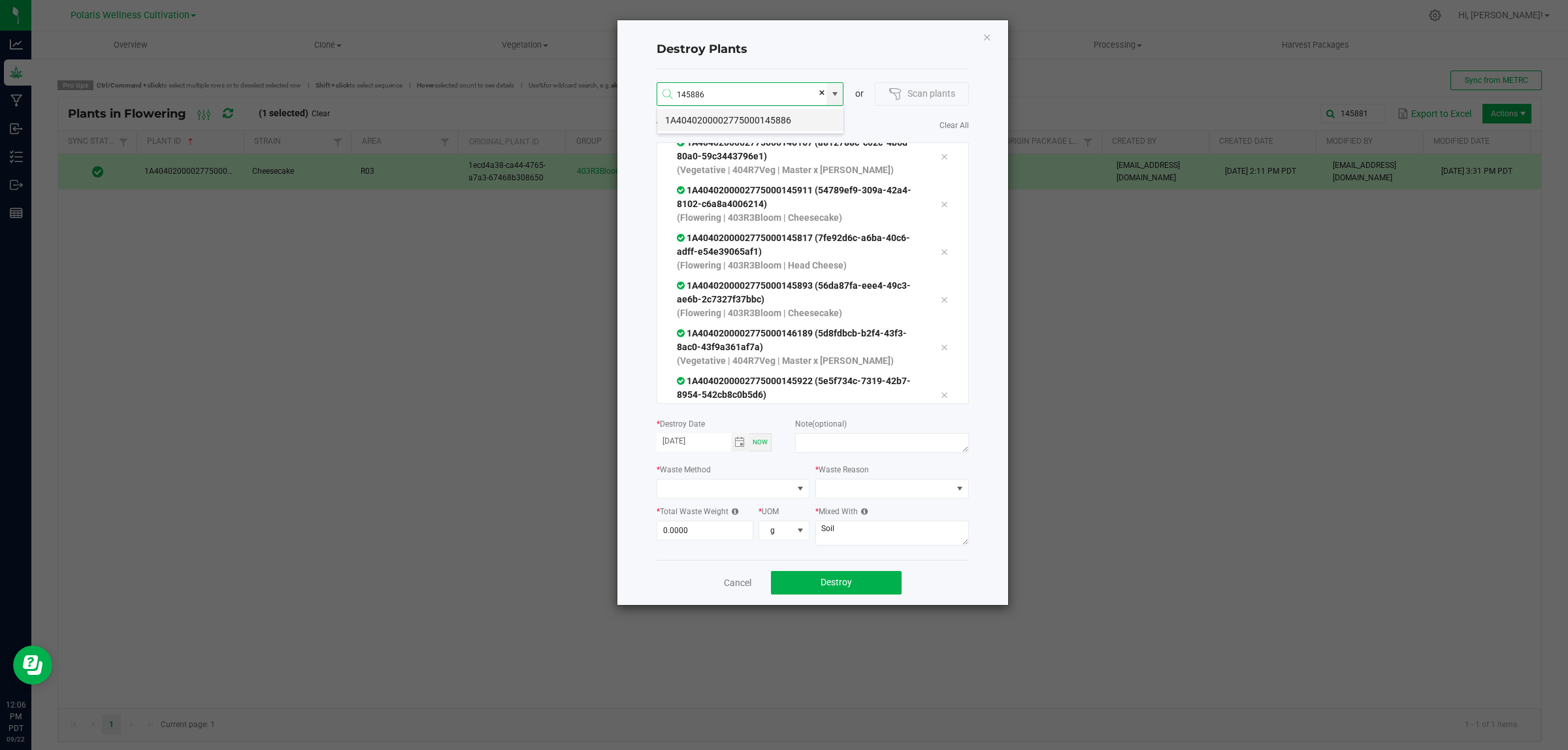
click at [792, 119] on li "1A4040200002775000145886" at bounding box center [751, 120] width 186 height 22
type input "1A4040200002775000145886"
click at [755, 119] on li "1A4040200002775000145933" at bounding box center [751, 120] width 186 height 22
type input "1A4040200002775000145933"
click at [788, 121] on li "1A4040200002775000145832" at bounding box center [751, 120] width 186 height 22
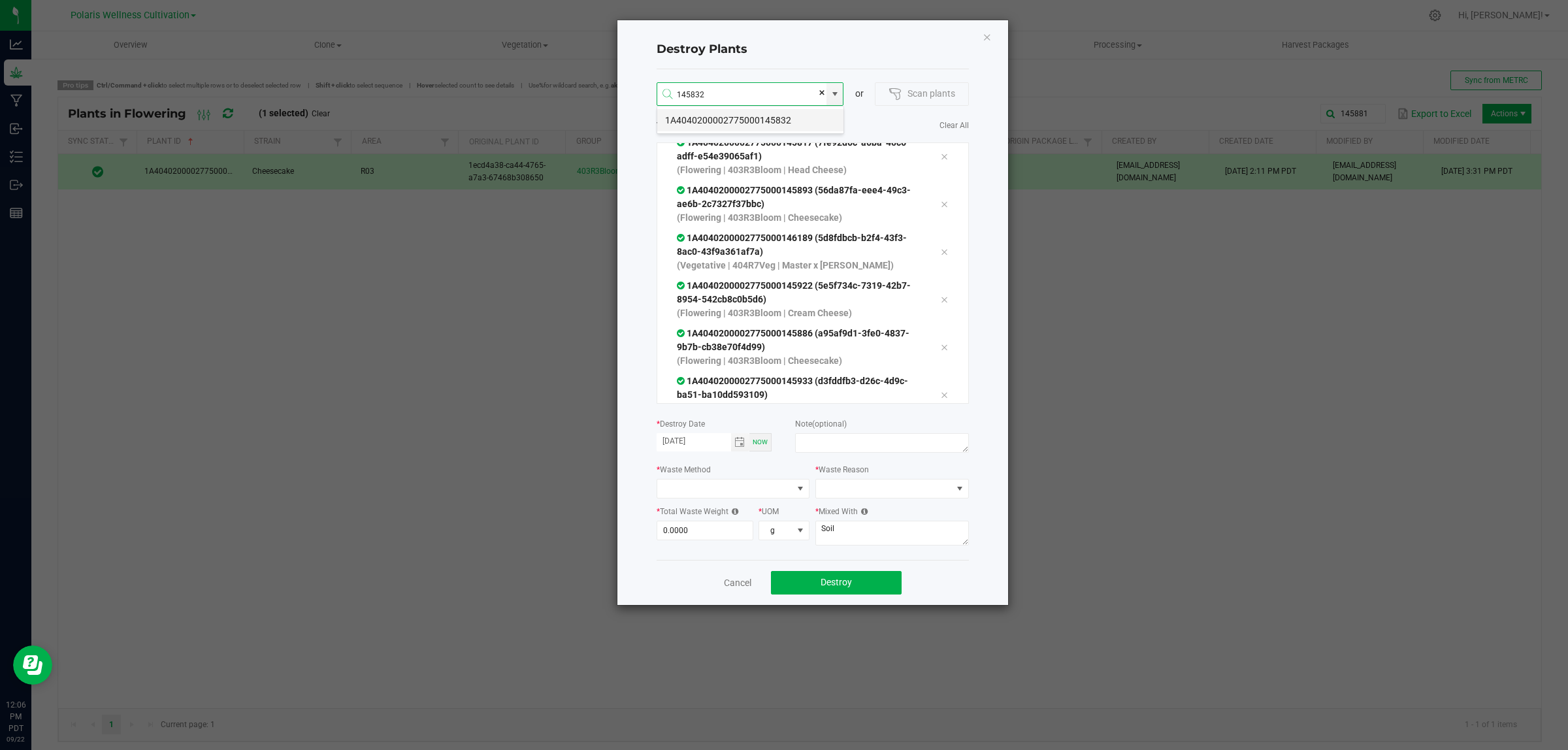
type input "1A4040200002775000145832"
click at [801, 119] on li "1A4040200002775000146194" at bounding box center [751, 120] width 186 height 22
type input "1A4040200002775000146194"
click at [775, 119] on li "1A4040200002775000146199" at bounding box center [751, 120] width 186 height 22
type input "1A4040200002775000146199"
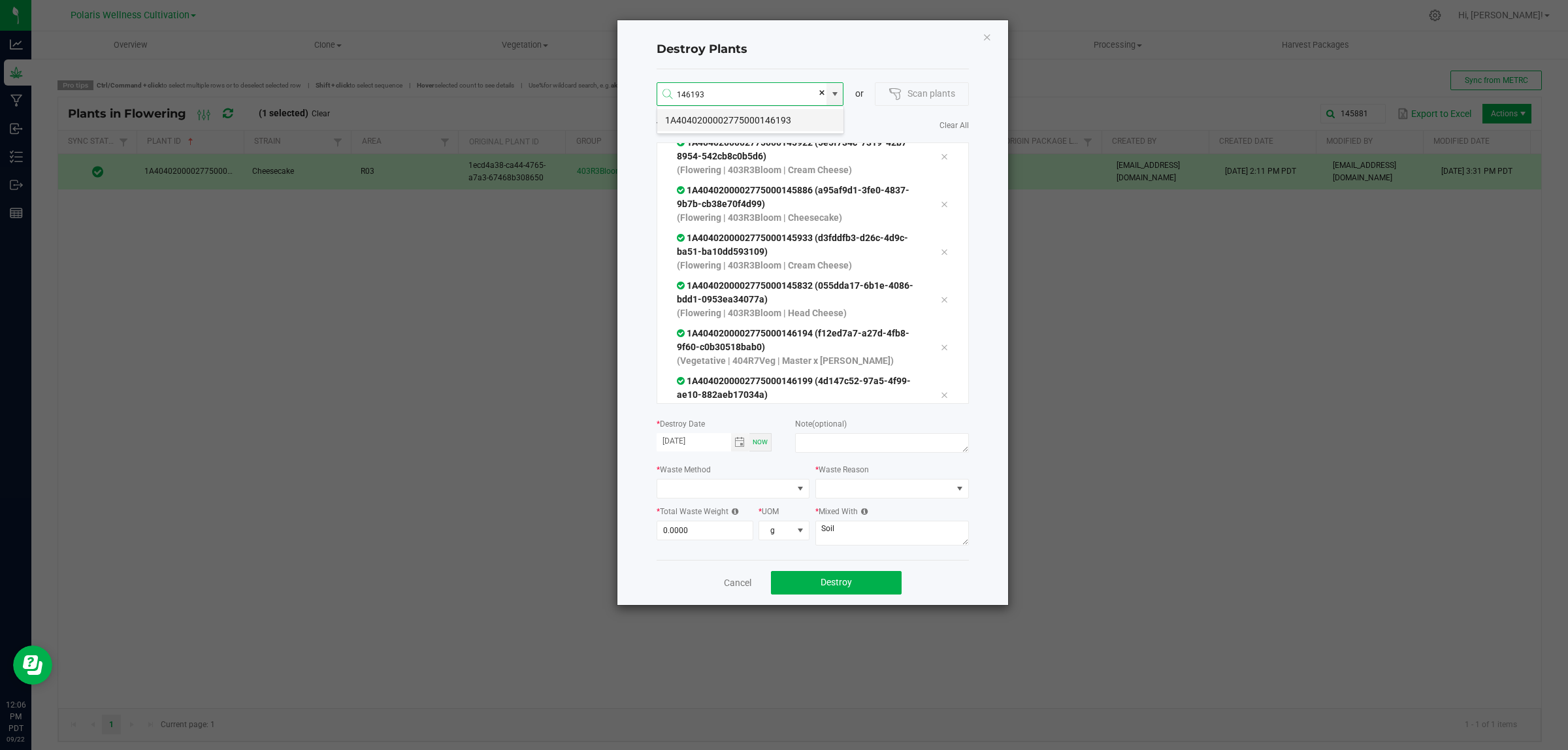
click at [788, 117] on li "1A4040200002775000146193" at bounding box center [751, 120] width 186 height 22
type input "1A4040200002775000146193"
click at [794, 117] on li "1A4040200002775000145879" at bounding box center [751, 120] width 186 height 22
type input "1A4040200002775000145879"
click at [736, 119] on li "1A4040200002775000146195" at bounding box center [751, 120] width 186 height 22
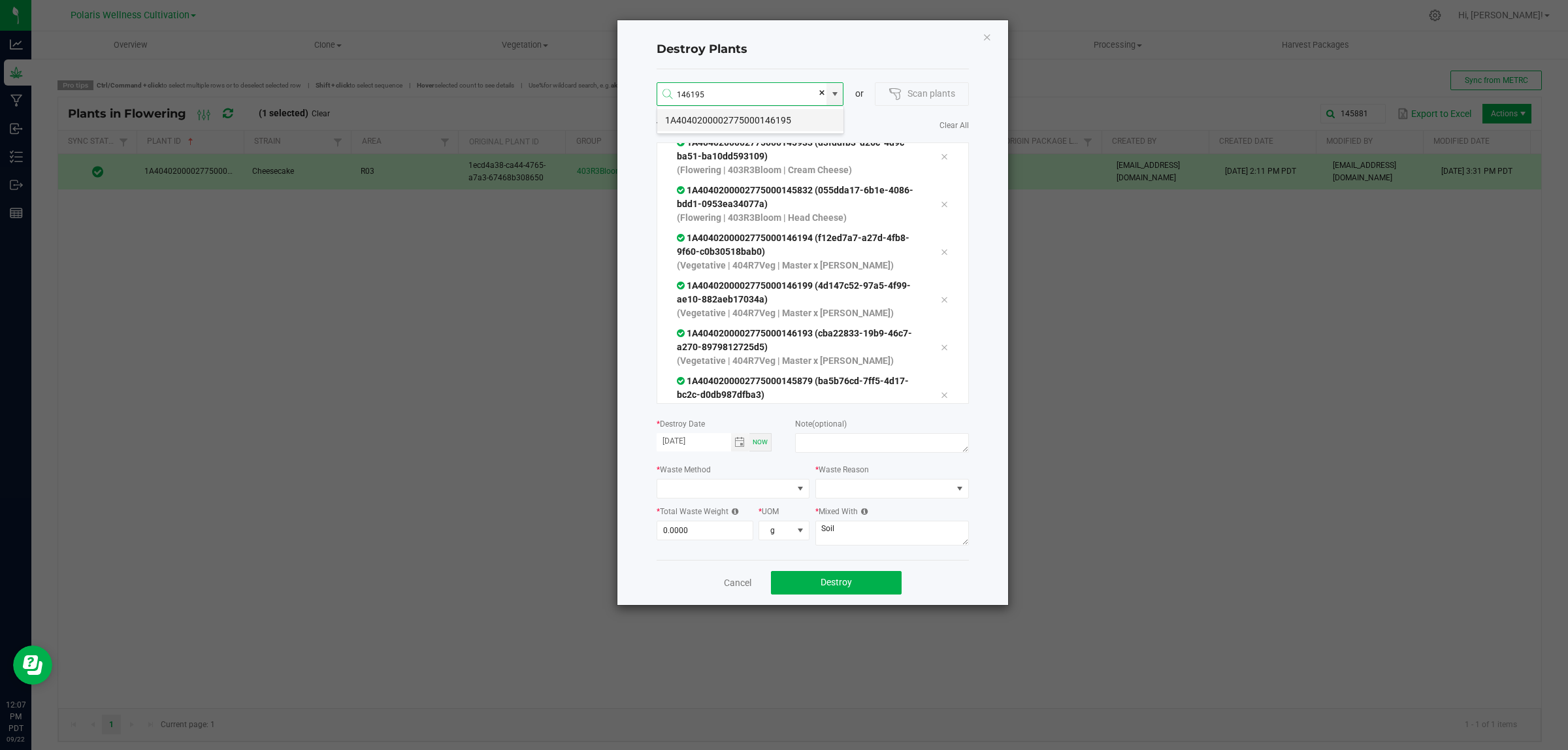
type input "1A4040200002775000146195"
click at [773, 120] on li "1A4040200002775000145816" at bounding box center [751, 120] width 186 height 22
type input "1A4040200002775000145816"
click at [703, 532] on input "0" at bounding box center [705, 530] width 96 height 18
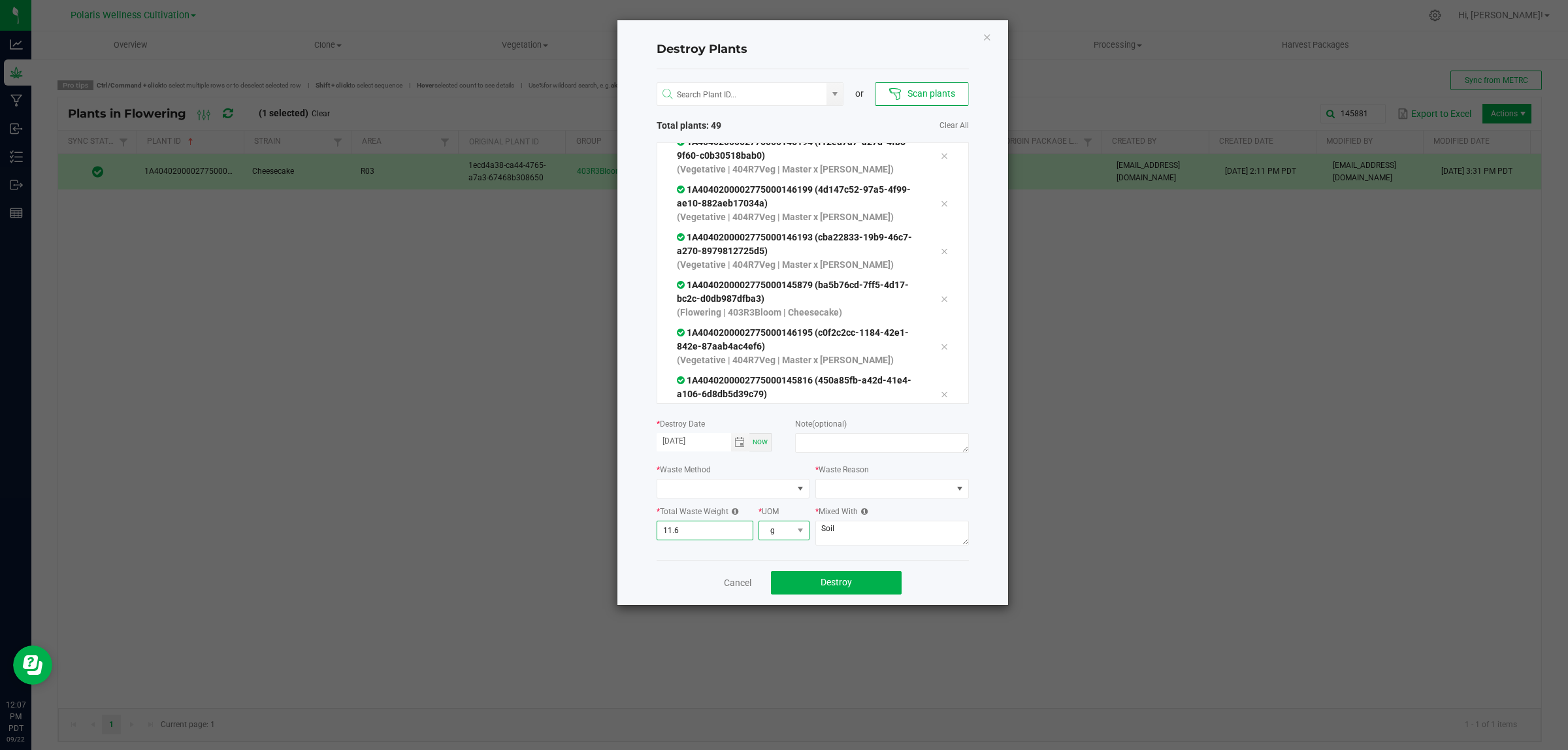
type input "11.6000"
click at [793, 534] on span at bounding box center [801, 530] width 16 height 18
click at [785, 573] on li "kg" at bounding box center [784, 578] width 50 height 22
click at [842, 441] on textarea at bounding box center [882, 443] width 173 height 19
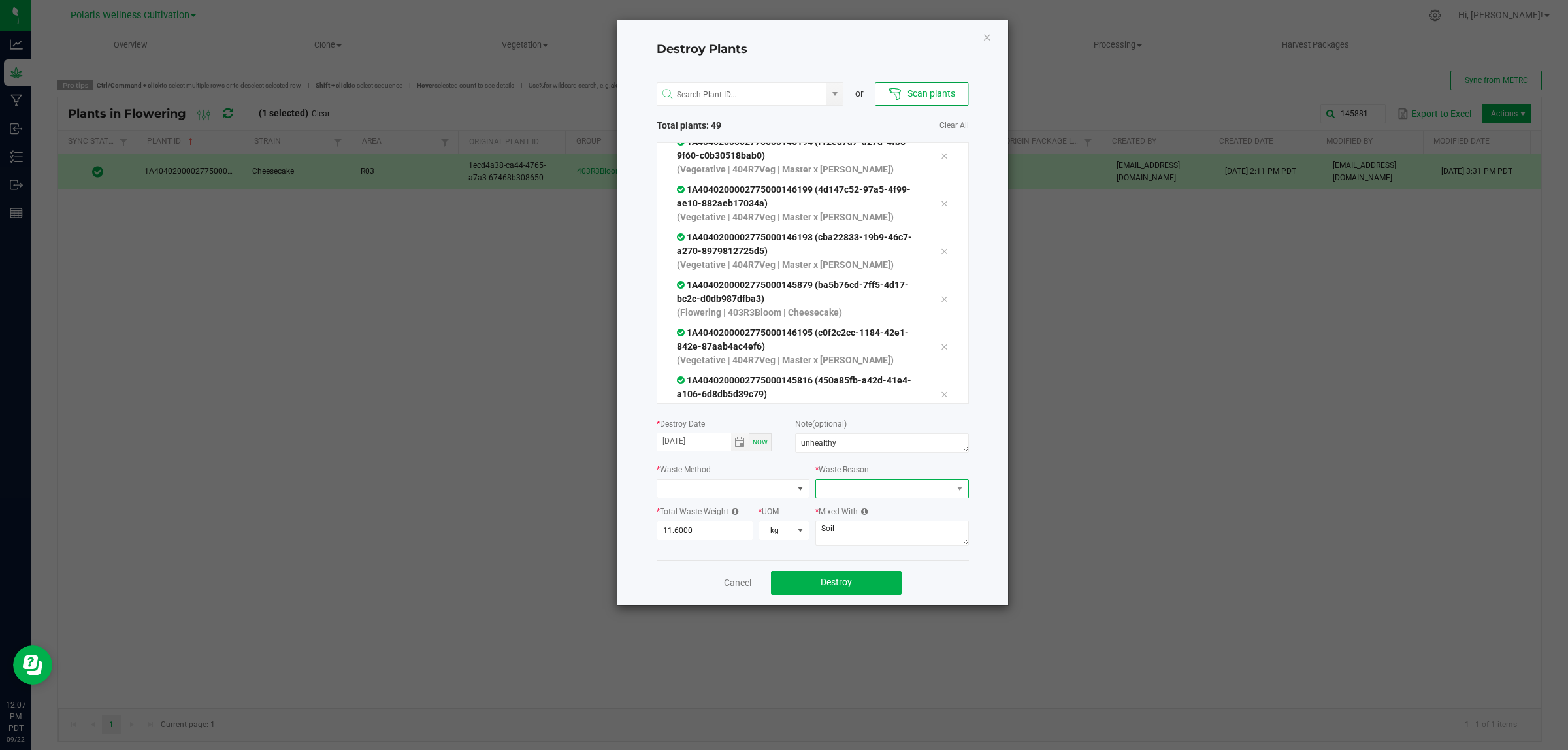
click at [866, 492] on span at bounding box center [884, 488] width 136 height 18
click at [857, 513] on li "Pruning" at bounding box center [892, 514] width 151 height 22
click at [706, 480] on span at bounding box center [725, 488] width 136 height 18
click at [722, 510] on li "Grinding with compostable material" at bounding box center [752, 514] width 189 height 22
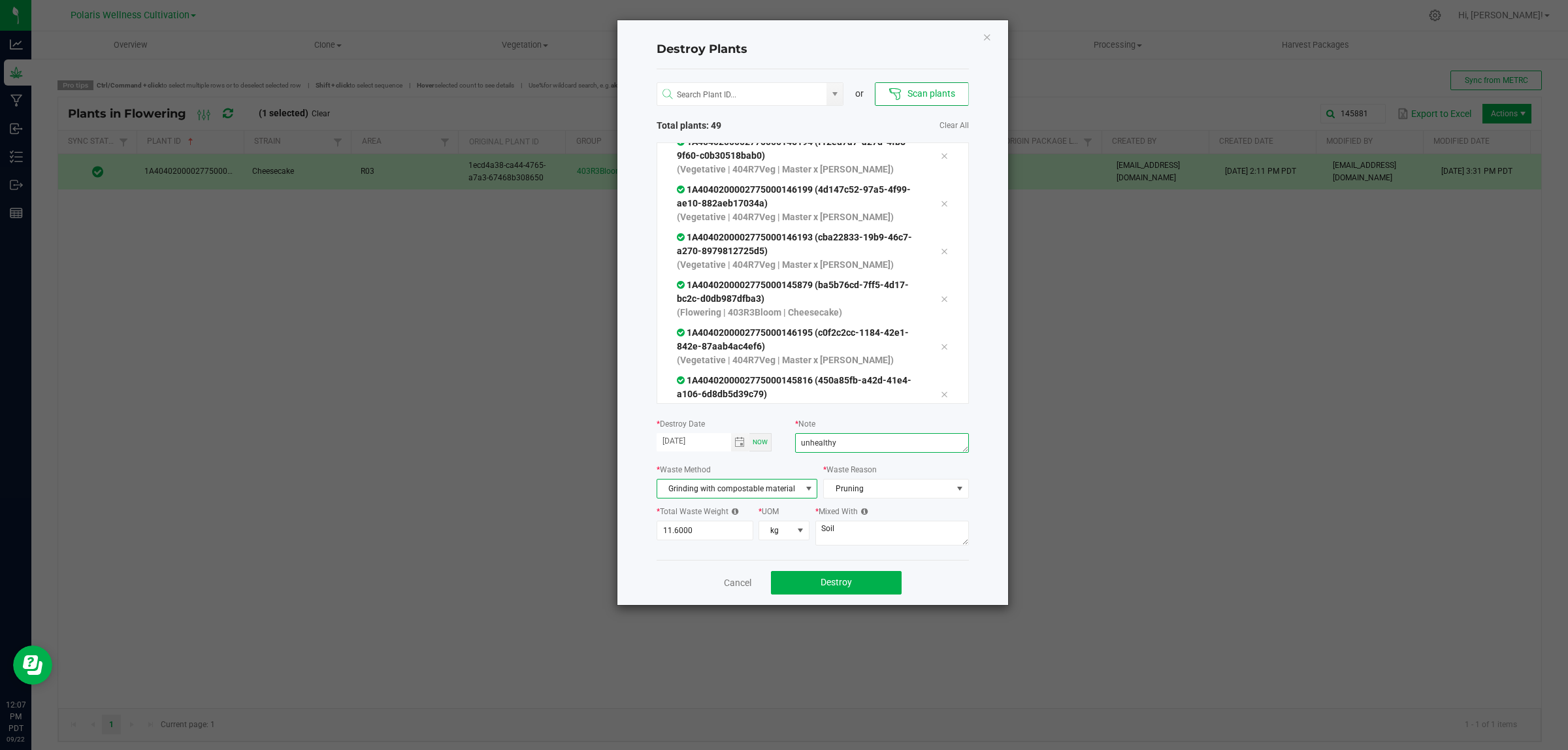
click at [850, 448] on textarea "unhealthy" at bounding box center [882, 443] width 173 height 19
type textarea "unhealthy Veg transfer"
click at [842, 574] on button "Destroy" at bounding box center [836, 583] width 131 height 23
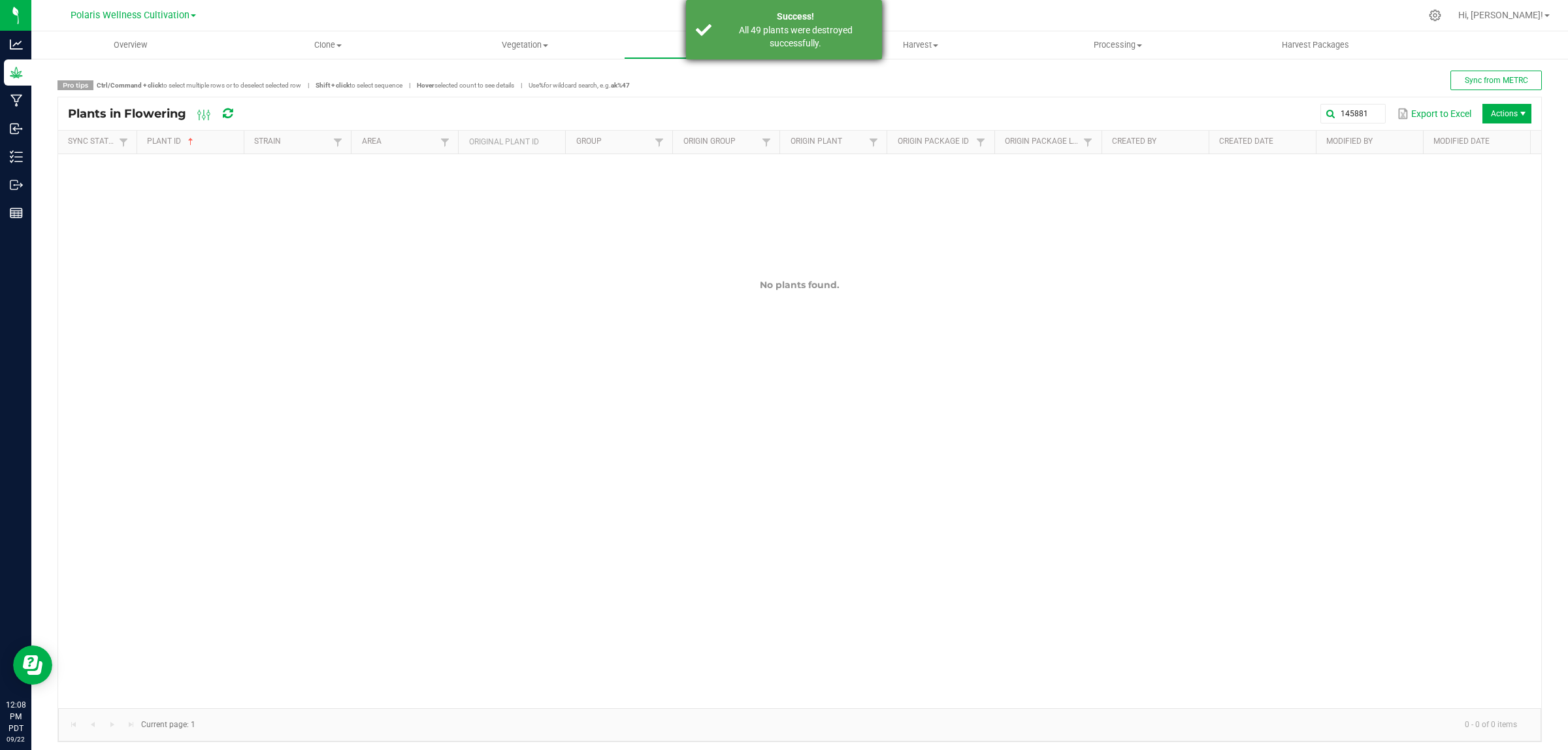
click at [785, 27] on div "All 49 plants were destroyed successfully." at bounding box center [795, 36] width 153 height 26
click at [747, 40] on span "Flowering" at bounding box center [722, 46] width 196 height 12
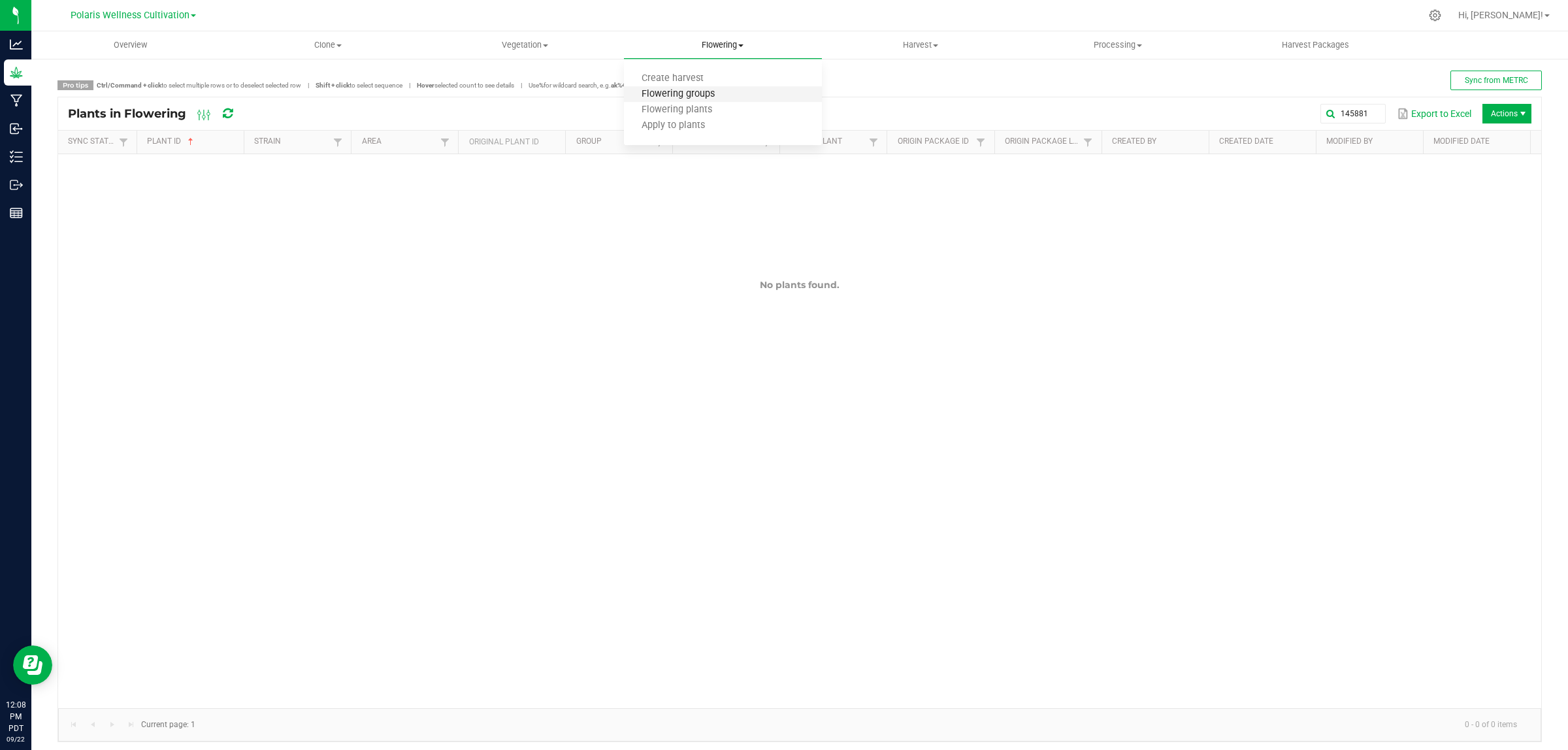
click at [713, 89] on span "Flowering groups" at bounding box center [678, 94] width 108 height 11
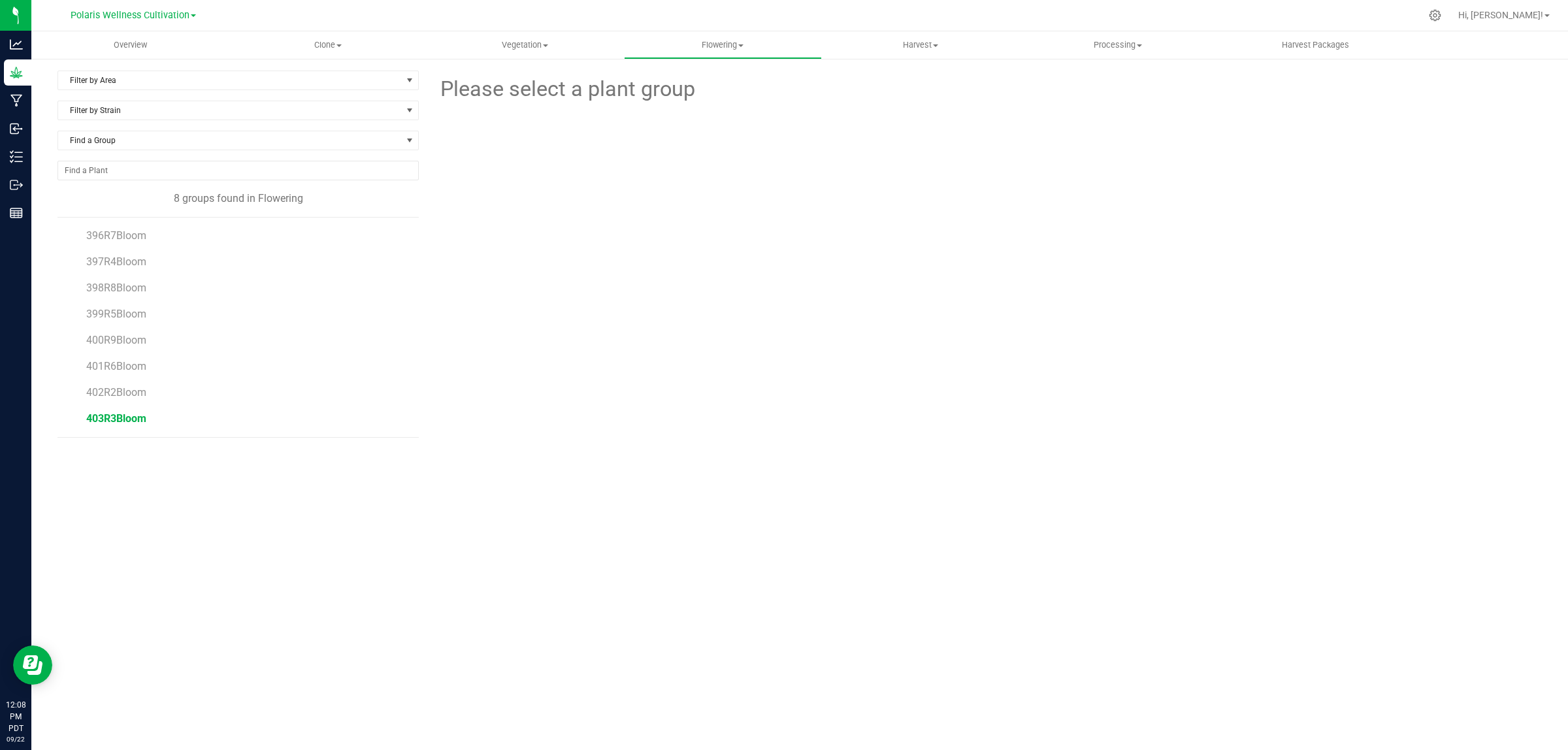
click at [116, 419] on span "403R3Bloom" at bounding box center [116, 419] width 60 height 13
